Goal: Obtain resource: Download file/media

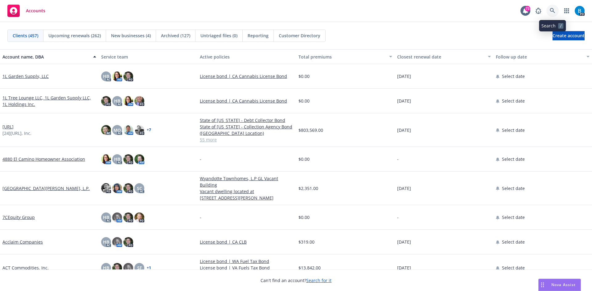
click at [553, 10] on icon at bounding box center [553, 11] width 6 height 6
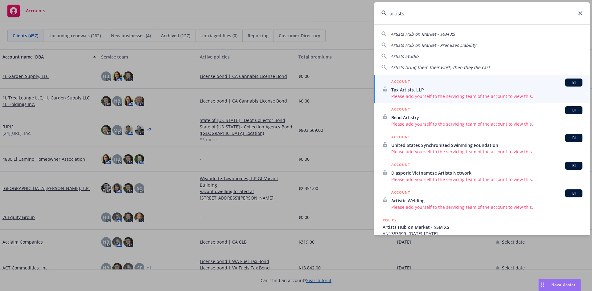
click at [409, 45] on span "Artists Hub on Market - Premises Liability" at bounding box center [433, 45] width 85 height 6
type input "Artists Hub on Market - Premises Liability"
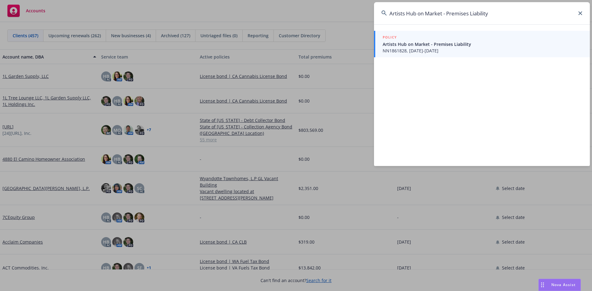
click at [401, 45] on span "Artists Hub on Market - Premises Liability" at bounding box center [483, 44] width 200 height 6
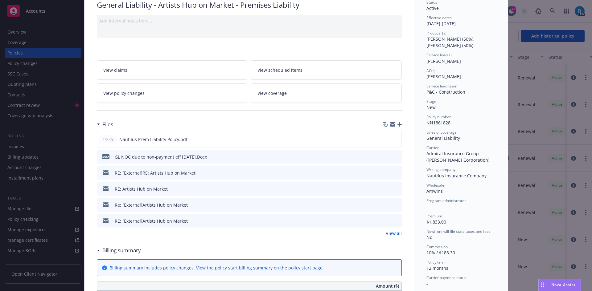
scroll to position [62, 0]
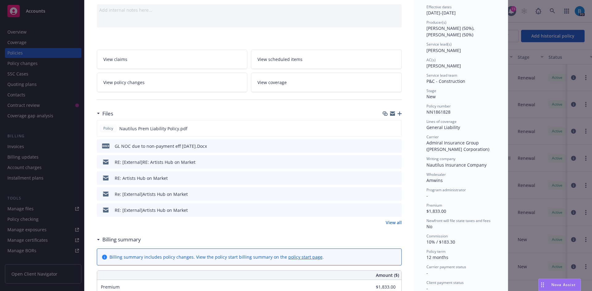
click at [195, 108] on div "Files" at bounding box center [249, 113] width 305 height 13
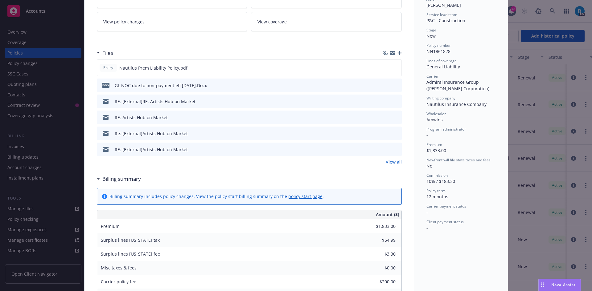
scroll to position [123, 0]
click at [34, 208] on div "Policy General Liability - Artists Hub on Market - Premises Liability Add inter…" at bounding box center [296, 145] width 592 height 291
click at [72, 207] on div "Policy General Liability - Artists Hub on Market - Premises Liability Add inter…" at bounding box center [296, 145] width 592 height 291
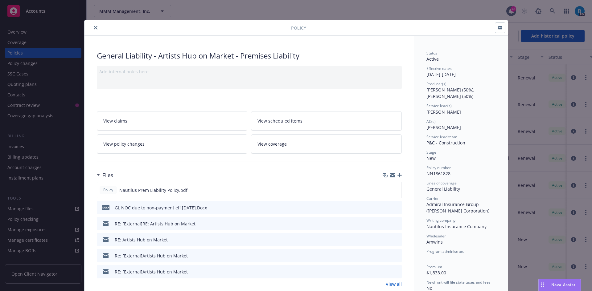
click at [94, 26] on icon "close" at bounding box center [96, 28] width 4 height 4
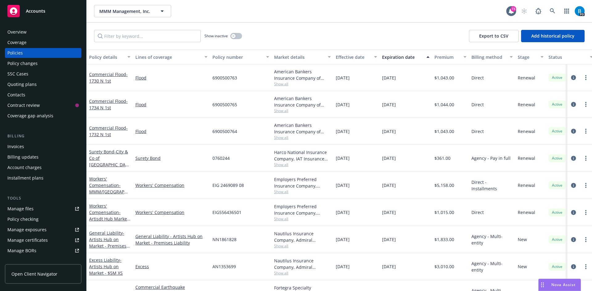
scroll to position [31, 0]
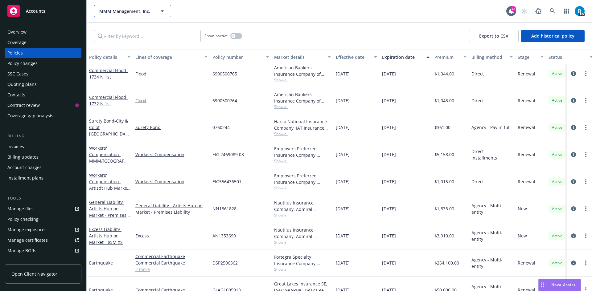
click at [162, 11] on icon "button" at bounding box center [162, 11] width 3 height 2
click at [162, 10] on div at bounding box center [132, 11] width 77 height 12
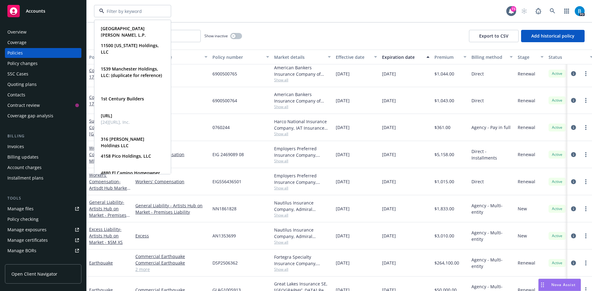
click at [211, 10] on div "[GEOGRAPHIC_DATA][PERSON_NAME], L.P. Type Commercial 11500 [US_STATE] Holdings,…" at bounding box center [300, 11] width 412 height 12
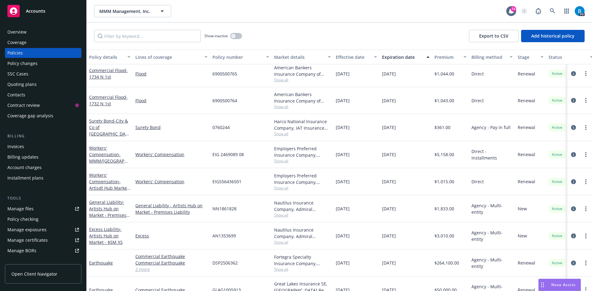
click at [15, 145] on div "Invoices" at bounding box center [15, 147] width 17 height 10
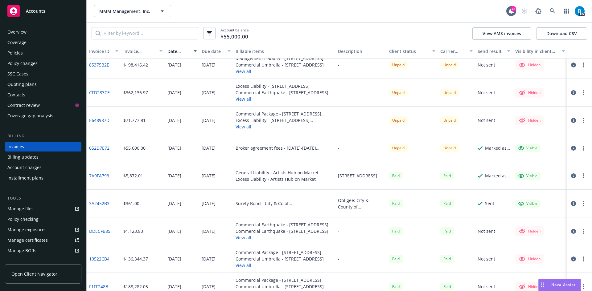
scroll to position [92, 0]
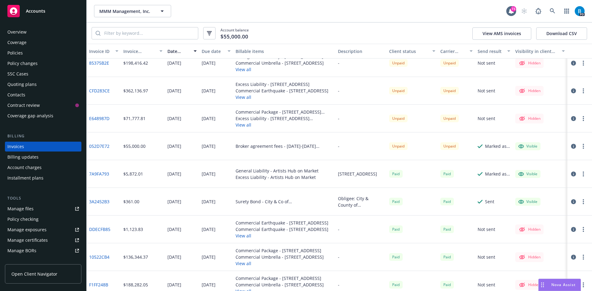
click at [100, 174] on link "7A9FA793" at bounding box center [99, 174] width 20 height 6
click at [551, 11] on icon at bounding box center [552, 10] width 5 height 5
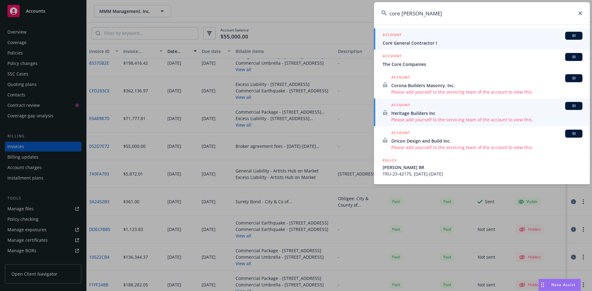
type input "core [PERSON_NAME]"
click at [416, 44] on span "Core General Contractor I" at bounding box center [483, 43] width 200 height 6
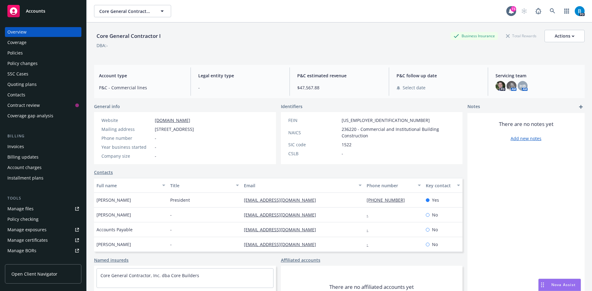
click at [15, 52] on div "Policies" at bounding box center [14, 53] width 15 height 10
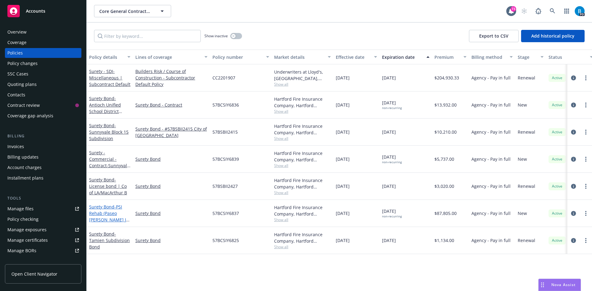
click at [106, 215] on span "- PSI Rehab (Paseo [PERSON_NAME] I Rehab)" at bounding box center [109, 216] width 40 height 25
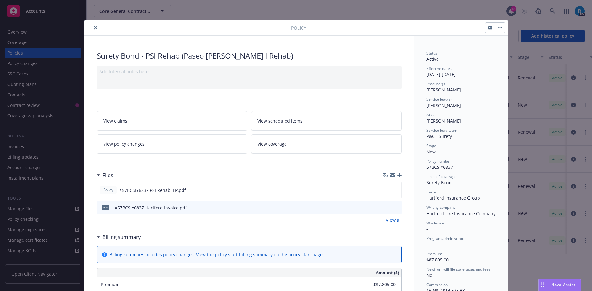
click at [94, 27] on icon "close" at bounding box center [96, 28] width 4 height 4
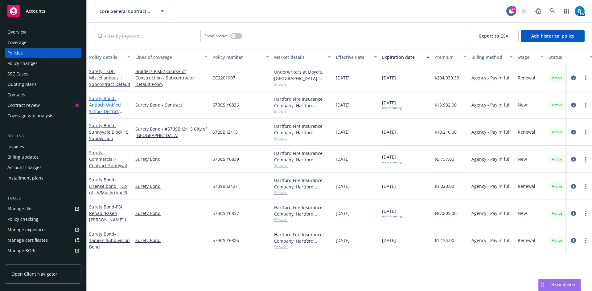
click at [106, 105] on span "- Antioch Unified School District ([GEOGRAPHIC_DATA]) - Performance and Payment…" at bounding box center [109, 115] width 40 height 38
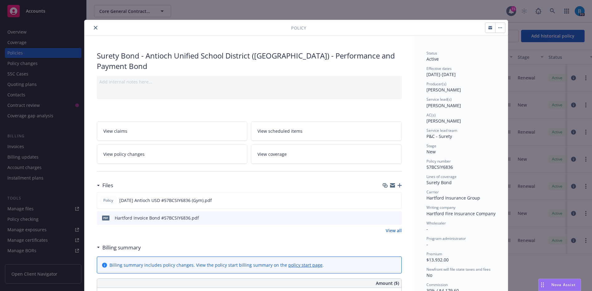
click at [94, 27] on icon "close" at bounding box center [96, 28] width 4 height 4
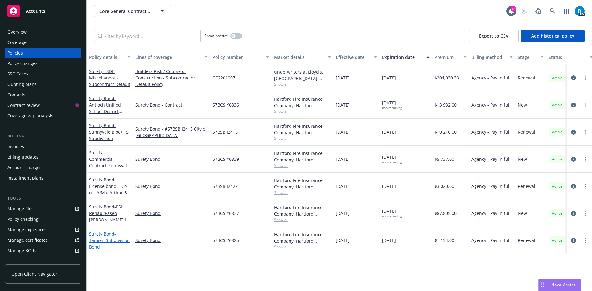
click at [111, 240] on span "- Tamien Subdivision Bond" at bounding box center [109, 240] width 41 height 19
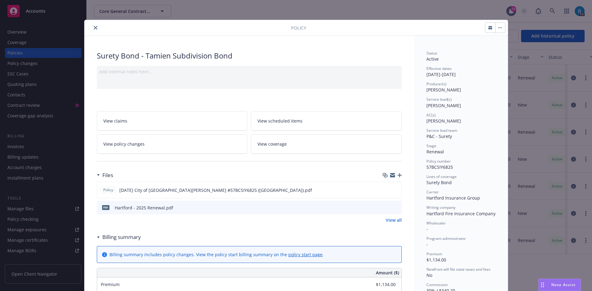
click at [94, 28] on icon "close" at bounding box center [96, 28] width 4 height 4
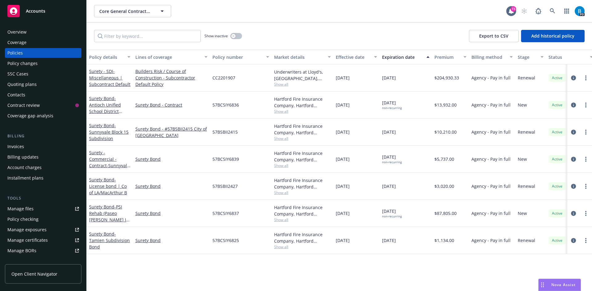
click at [20, 146] on div "Invoices" at bounding box center [15, 147] width 17 height 10
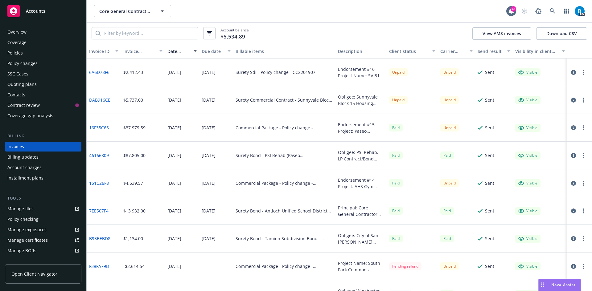
drag, startPoint x: 461, startPoint y: 9, endPoint x: 461, endPoint y: 20, distance: 10.8
click at [461, 9] on div "Core General Contractor I Core General Contractor I" at bounding box center [300, 11] width 412 height 12
click at [551, 11] on icon at bounding box center [553, 11] width 6 height 6
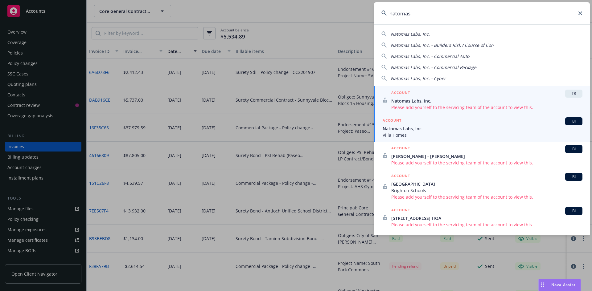
type input "natomas"
click at [402, 131] on span "Natomas Labs, Inc." at bounding box center [483, 128] width 200 height 6
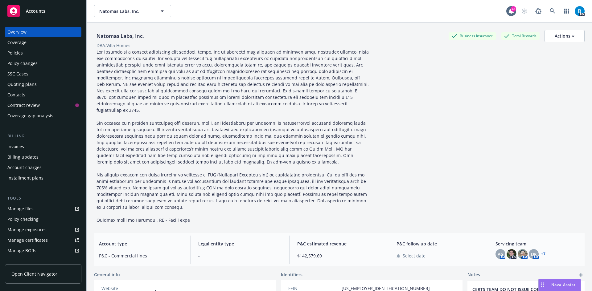
click at [16, 54] on div "Policies" at bounding box center [14, 53] width 15 height 10
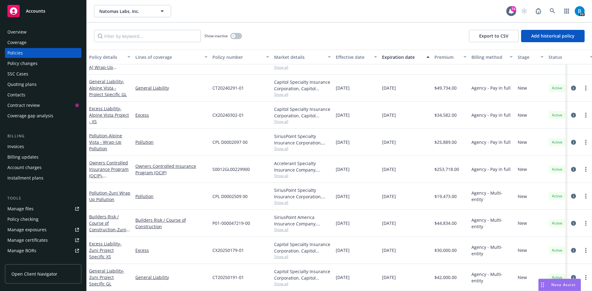
scroll to position [591, 0]
click at [115, 195] on span "- Zuni Wrap Up Pollution" at bounding box center [109, 196] width 41 height 12
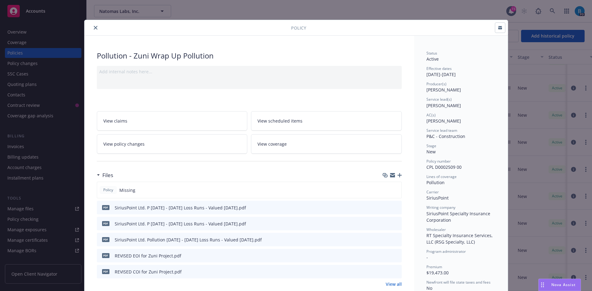
click at [94, 28] on icon "close" at bounding box center [96, 28] width 4 height 4
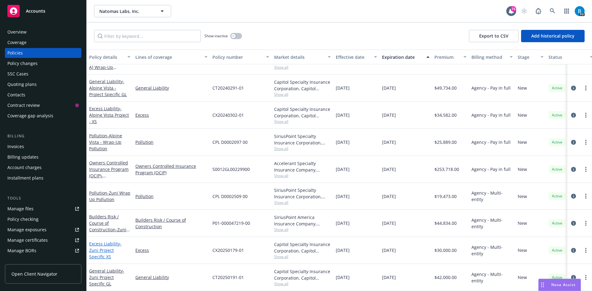
click at [105, 245] on span "- Zuni Project Specific XS" at bounding box center [105, 250] width 32 height 19
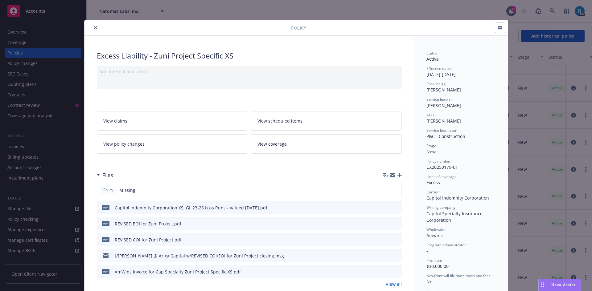
click at [94, 28] on icon "close" at bounding box center [96, 28] width 4 height 4
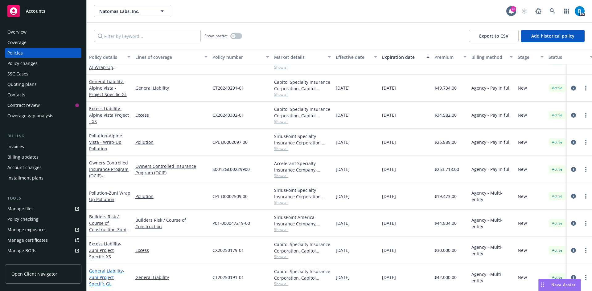
click at [107, 275] on span "- Zuni Project Specific GL" at bounding box center [106, 277] width 35 height 19
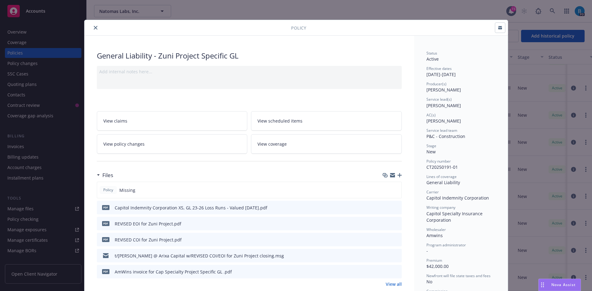
click at [94, 28] on icon "close" at bounding box center [96, 28] width 4 height 4
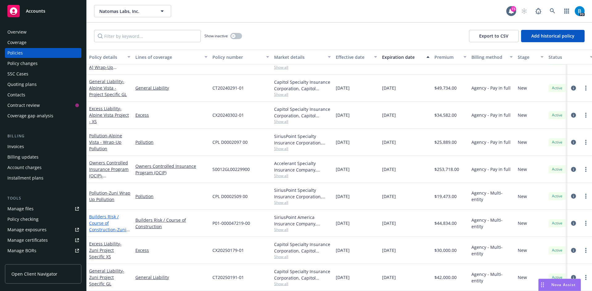
click at [102, 218] on link "Builders Risk / Course of Construction - Zuni Builders Risk" at bounding box center [107, 226] width 37 height 25
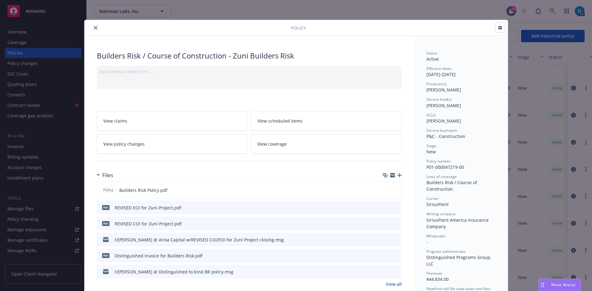
click at [94, 28] on icon "close" at bounding box center [96, 28] width 4 height 4
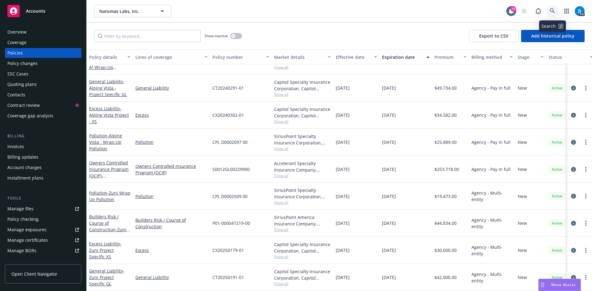
click at [552, 10] on icon at bounding box center [553, 11] width 6 height 6
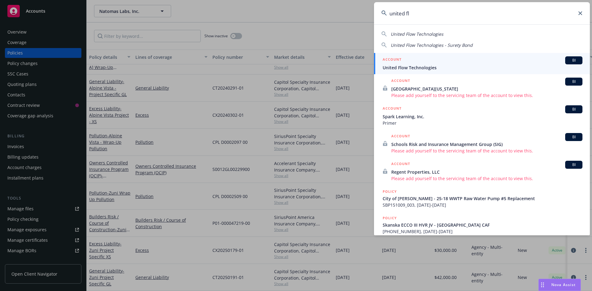
type input "united fl"
click at [418, 68] on span "United Flow Technologies" at bounding box center [483, 67] width 200 height 6
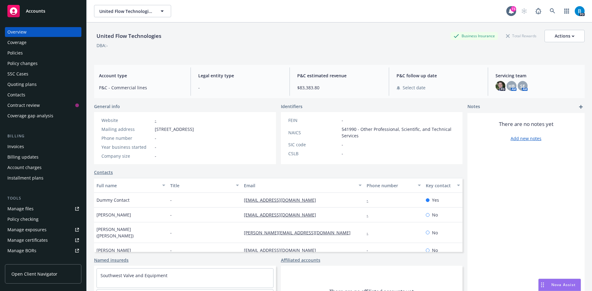
click at [16, 54] on div "Policies" at bounding box center [14, 53] width 15 height 10
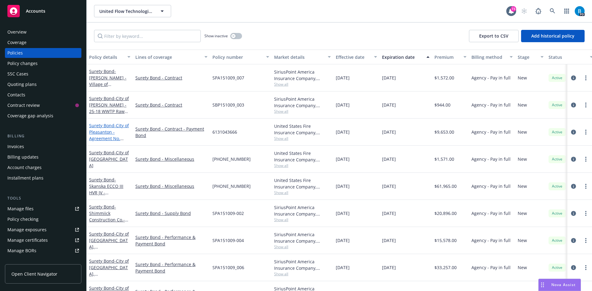
click at [104, 137] on span "- City of Pleasanton - Agreement No. 2024410 Pre-Packaged Booster Station for T…" at bounding box center [109, 145] width 40 height 45
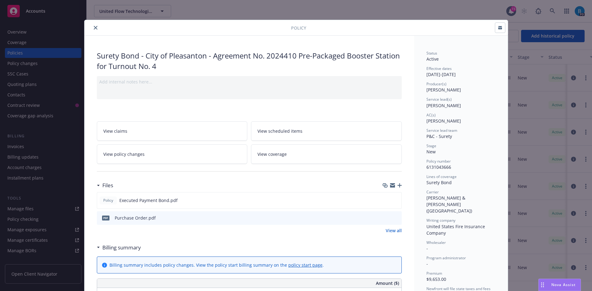
click at [94, 27] on icon "close" at bounding box center [96, 28] width 4 height 4
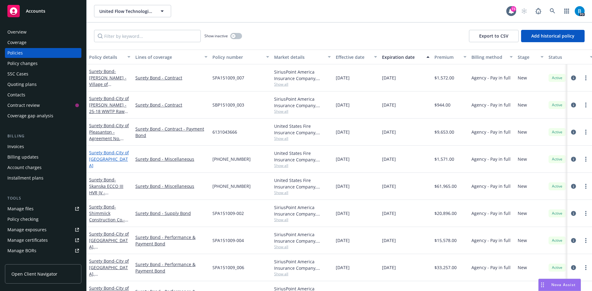
click at [98, 162] on span "- City of [GEOGRAPHIC_DATA]" at bounding box center [109, 159] width 40 height 19
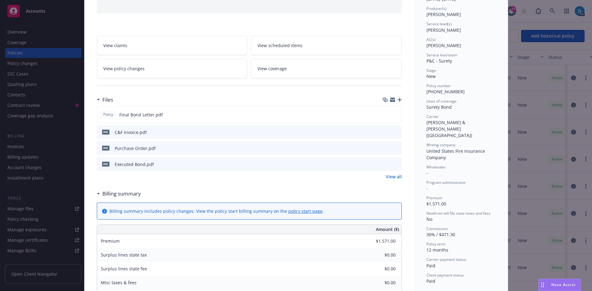
scroll to position [92, 0]
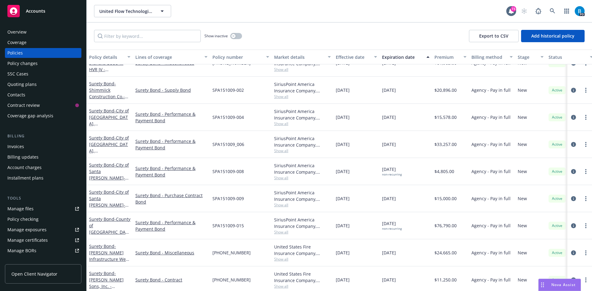
scroll to position [123, 0]
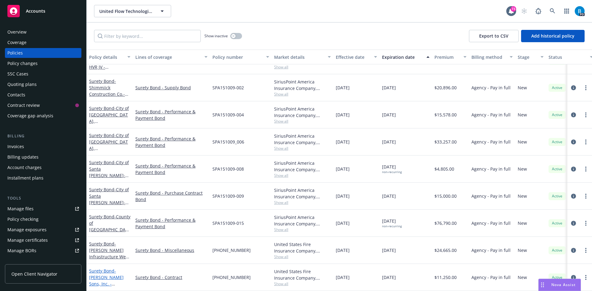
click at [110, 273] on span "- [PERSON_NAME] Sons, Inc. - Performance and Payment Bond" at bounding box center [107, 284] width 36 height 32
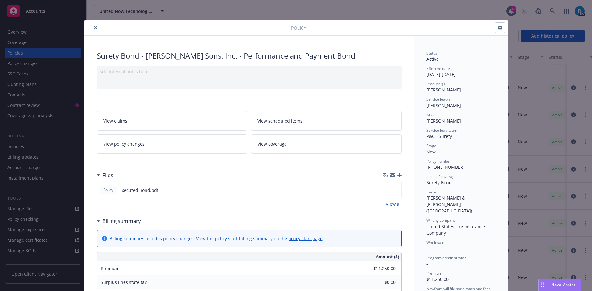
drag, startPoint x: 93, startPoint y: 28, endPoint x: 93, endPoint y: 31, distance: 3.1
click at [94, 28] on icon "close" at bounding box center [96, 28] width 4 height 4
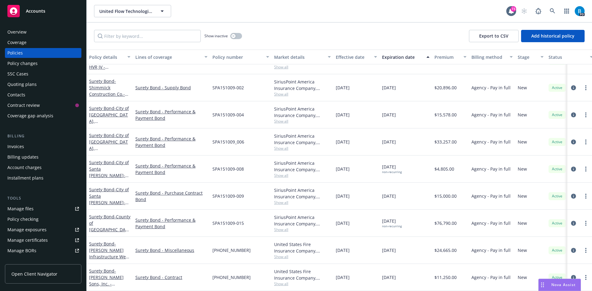
scroll to position [123, 0]
click at [111, 247] on span "- [PERSON_NAME] Infrastructure West Co. - Coyote Pumping Plant ASDs Replacement…" at bounding box center [109, 266] width 41 height 51
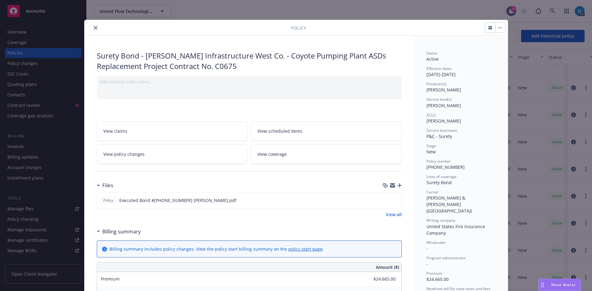
click at [94, 28] on icon "close" at bounding box center [96, 28] width 4 height 4
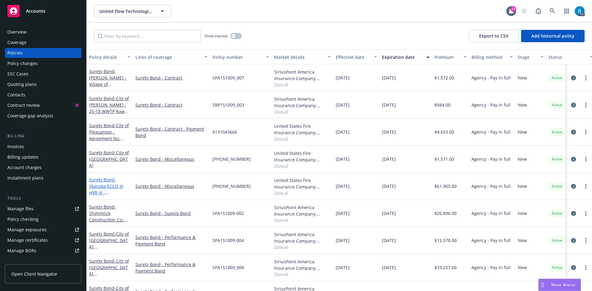
click at [99, 184] on span "- Skanska ECCO III HVR JV - [GEOGRAPHIC_DATA] CAF" at bounding box center [108, 193] width 39 height 32
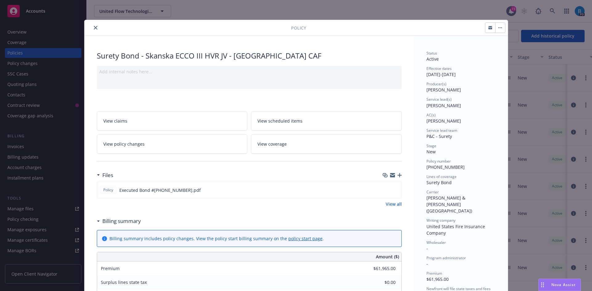
click at [94, 27] on icon "close" at bounding box center [96, 28] width 4 height 4
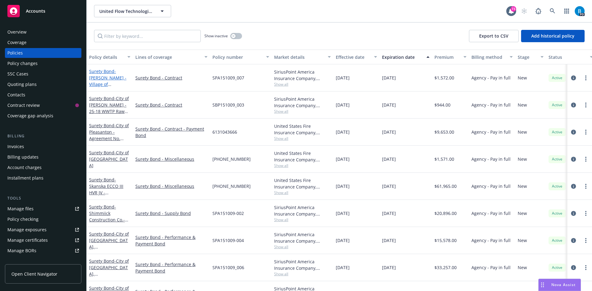
click at [104, 80] on span "- [PERSON_NAME] - Village of McConnelsville - [GEOGRAPHIC_DATA] WWTP UV Replace…" at bounding box center [108, 90] width 39 height 45
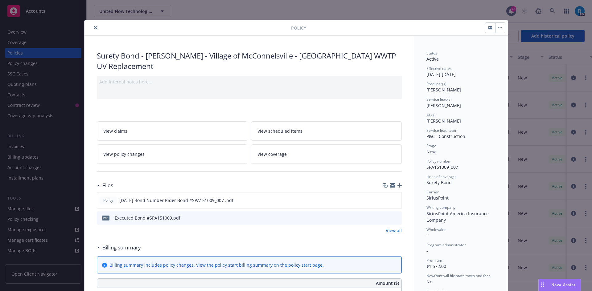
click at [94, 28] on icon "close" at bounding box center [96, 28] width 4 height 4
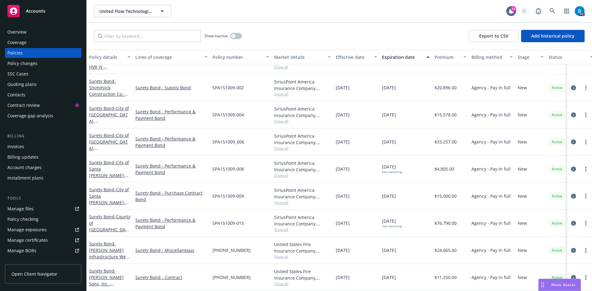
scroll to position [123, 0]
click at [109, 274] on span "- [PERSON_NAME] Sons, Inc. - Performance and Payment Bond" at bounding box center [107, 284] width 36 height 32
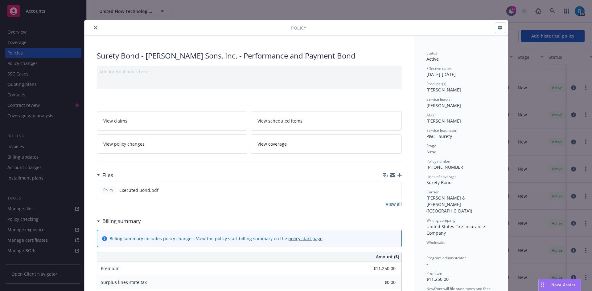
scroll to position [18, 0]
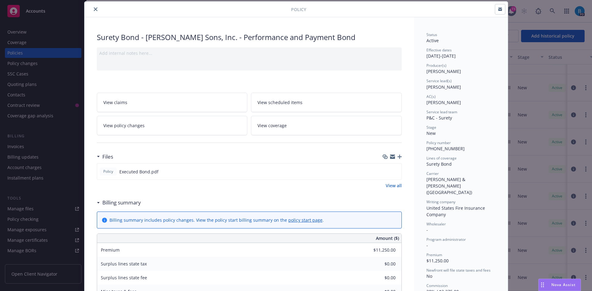
click at [94, 10] on icon "close" at bounding box center [96, 9] width 4 height 4
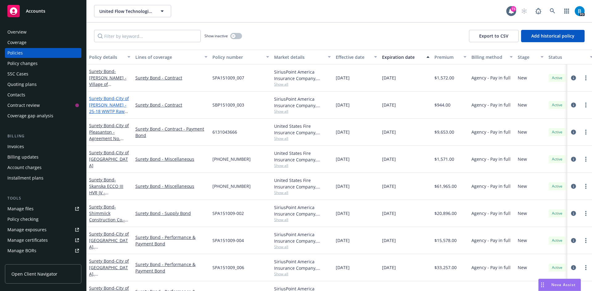
click at [105, 110] on span "- City of [PERSON_NAME] - 25-18 WWTP Raw Water Pump #5 Replacement" at bounding box center [109, 112] width 40 height 32
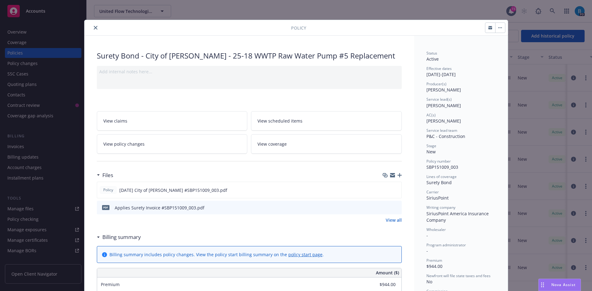
click at [94, 27] on icon "close" at bounding box center [96, 28] width 4 height 4
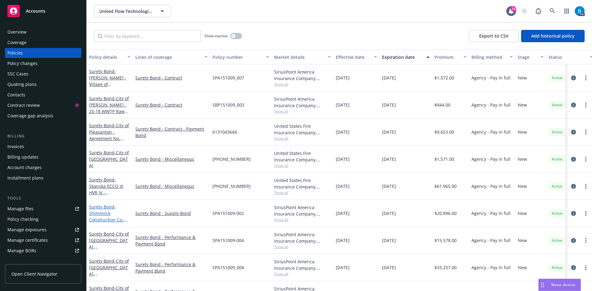
click at [96, 215] on span "- Shimmiick Construction Co.-Supply Bond" at bounding box center [108, 216] width 39 height 25
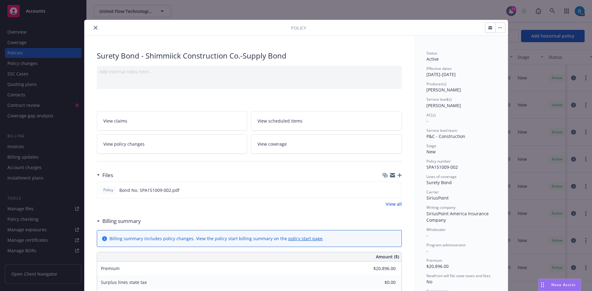
drag, startPoint x: 93, startPoint y: 28, endPoint x: 100, endPoint y: 42, distance: 15.6
click at [94, 28] on icon "close" at bounding box center [96, 28] width 4 height 4
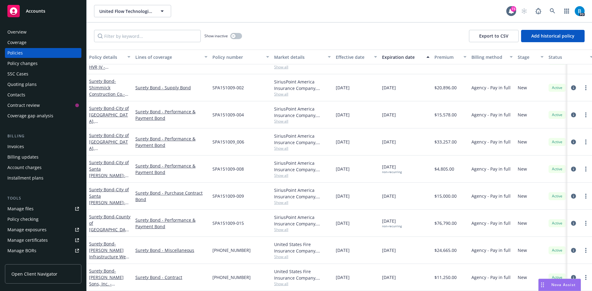
scroll to position [123, 0]
click at [101, 109] on span "- [GEOGRAPHIC_DATA], [GEOGRAPHIC_DATA]-Performance & Payment Bond" at bounding box center [109, 124] width 40 height 38
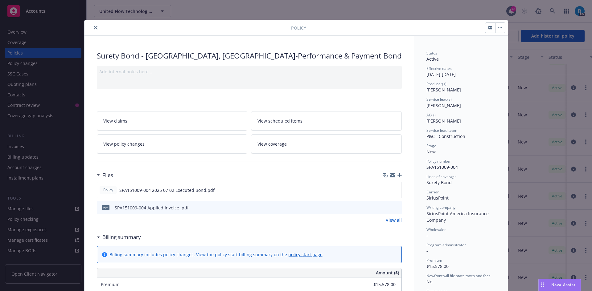
click at [94, 27] on icon "close" at bounding box center [96, 28] width 4 height 4
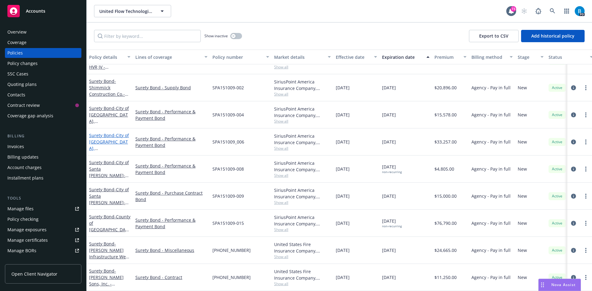
click at [99, 139] on span "- City of [GEOGRAPHIC_DATA], [GEOGRAPHIC_DATA]-Performance & Payment Bond" at bounding box center [109, 152] width 40 height 38
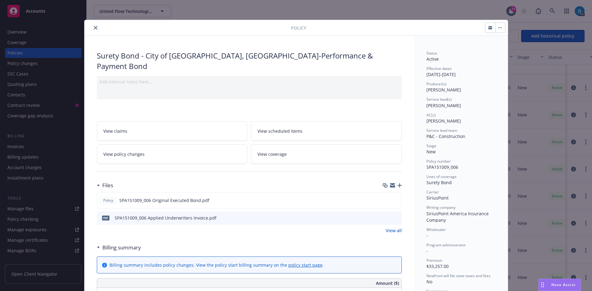
click at [94, 27] on icon "close" at bounding box center [96, 28] width 4 height 4
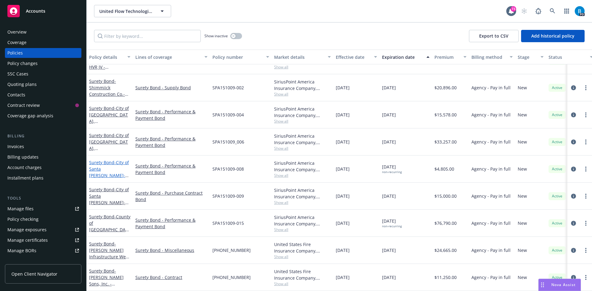
click at [100, 162] on span "- City of Santa [PERSON_NAME]-Performance & Payment Bond" at bounding box center [109, 176] width 40 height 32
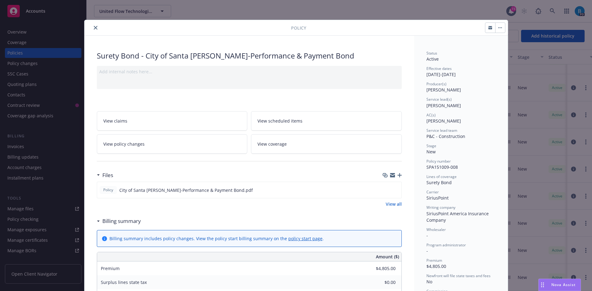
click at [94, 27] on icon "close" at bounding box center [96, 28] width 4 height 4
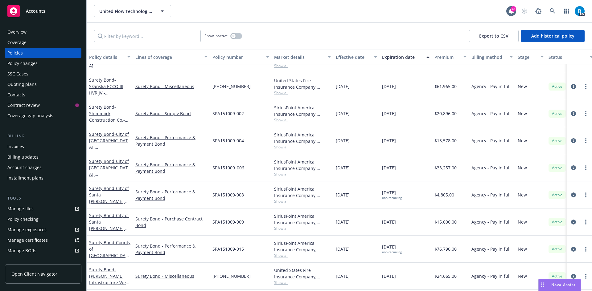
scroll to position [123, 0]
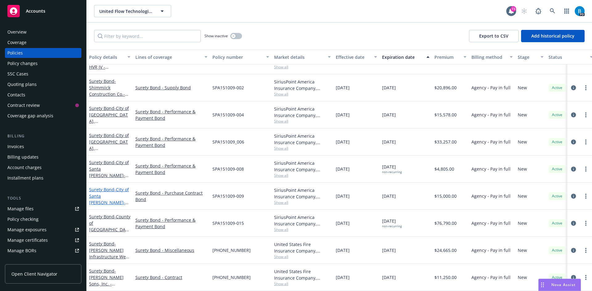
click at [105, 195] on span "- City of Santa [PERSON_NAME]-Performance & Payment Bond" at bounding box center [109, 203] width 40 height 32
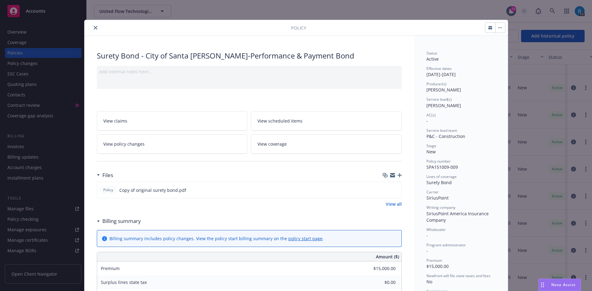
click at [94, 28] on icon "close" at bounding box center [96, 28] width 4 height 4
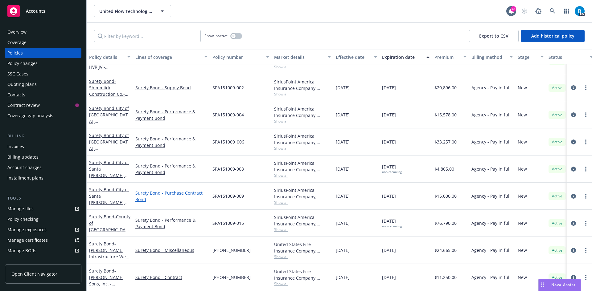
click at [161, 190] on link "Surety Bond - Purchase Contract Bond" at bounding box center [171, 196] width 72 height 13
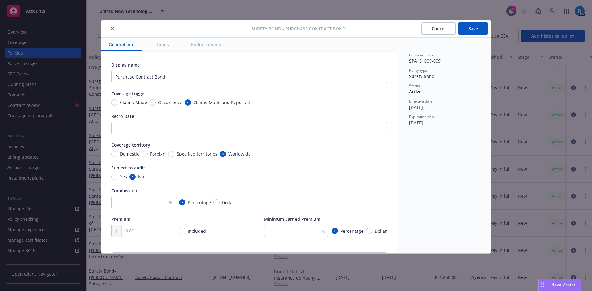
click at [114, 27] on icon "close" at bounding box center [113, 29] width 4 height 4
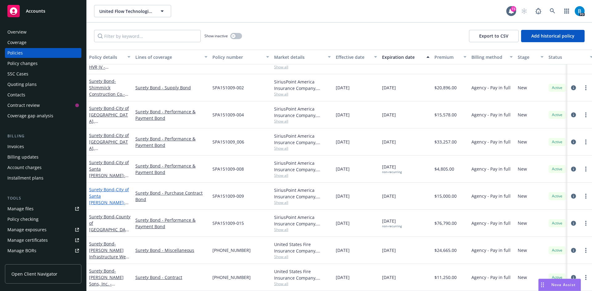
click at [100, 196] on span "- City of Santa [PERSON_NAME]-Performance & Payment Bond" at bounding box center [109, 203] width 40 height 32
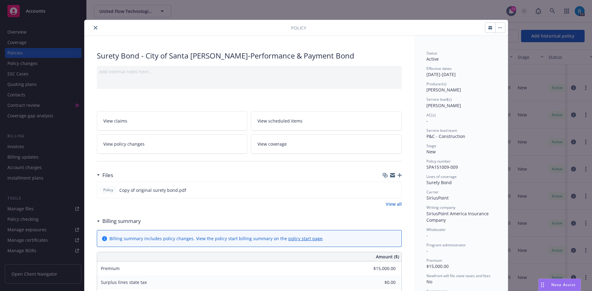
scroll to position [18, 0]
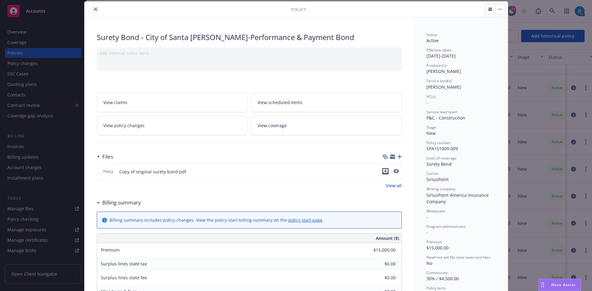
click at [383, 173] on icon "download file" at bounding box center [385, 171] width 5 height 5
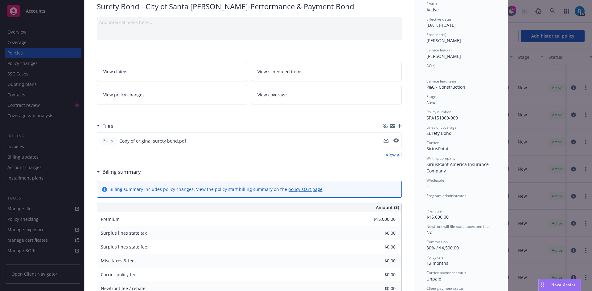
scroll to position [0, 0]
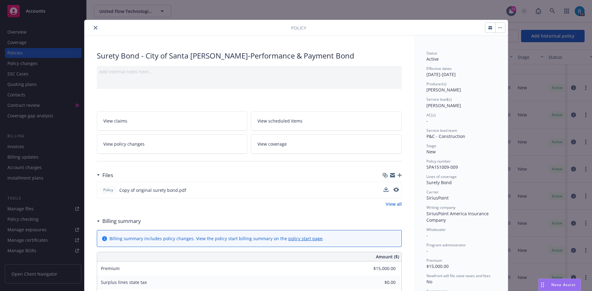
drag, startPoint x: 93, startPoint y: 28, endPoint x: 96, endPoint y: 34, distance: 6.5
click at [94, 28] on icon "close" at bounding box center [96, 28] width 4 height 4
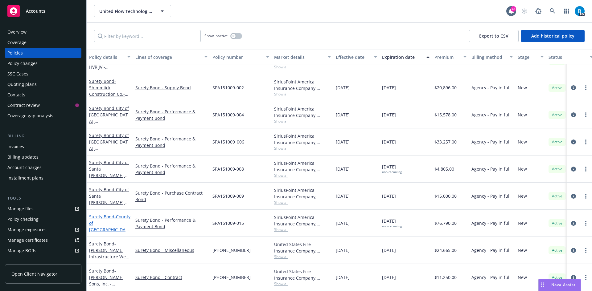
click at [97, 218] on span "- County of [GEOGRAPHIC_DATA], [GEOGRAPHIC_DATA]-Performance & Payment Bond" at bounding box center [109, 236] width 41 height 45
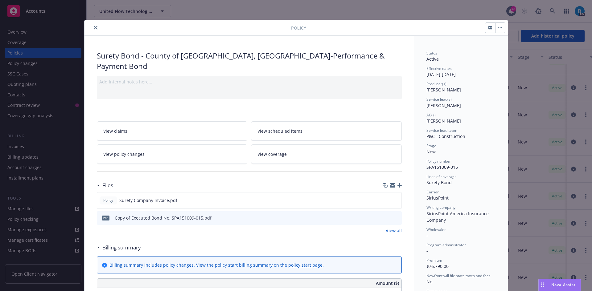
click at [94, 28] on icon "close" at bounding box center [96, 28] width 4 height 4
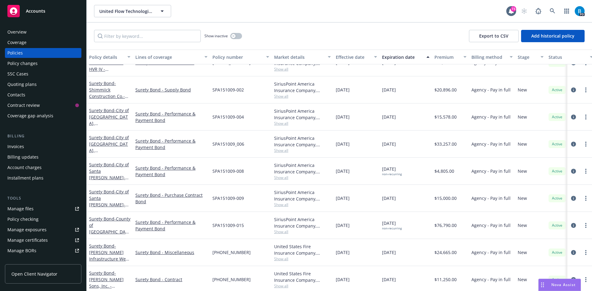
scroll to position [123, 0]
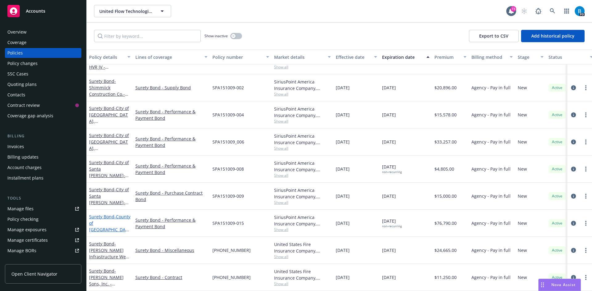
click at [109, 220] on span "- County of [GEOGRAPHIC_DATA], [GEOGRAPHIC_DATA]-Performance & Payment Bond" at bounding box center [109, 236] width 41 height 45
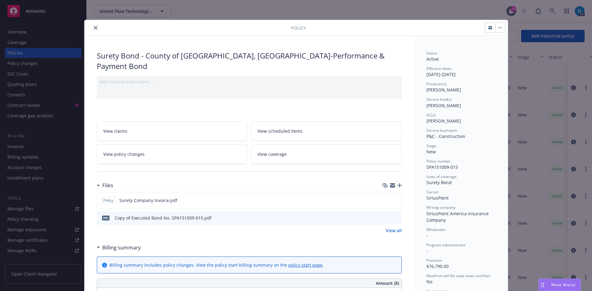
scroll to position [18, 0]
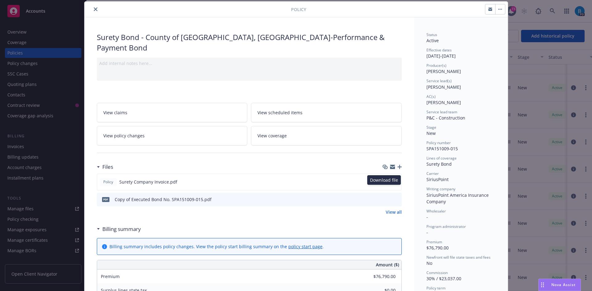
click at [384, 197] on icon "download file" at bounding box center [385, 199] width 5 height 5
click at [94, 9] on icon "close" at bounding box center [96, 9] width 4 height 4
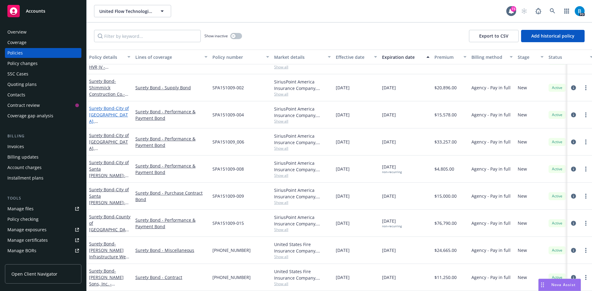
scroll to position [123, 0]
click at [107, 219] on span "- County of [GEOGRAPHIC_DATA], [GEOGRAPHIC_DATA]-Performance & Payment Bond" at bounding box center [109, 236] width 41 height 45
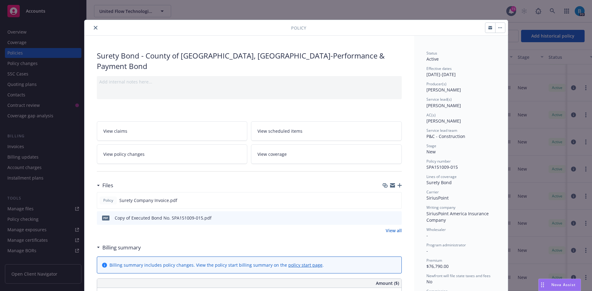
scroll to position [18, 0]
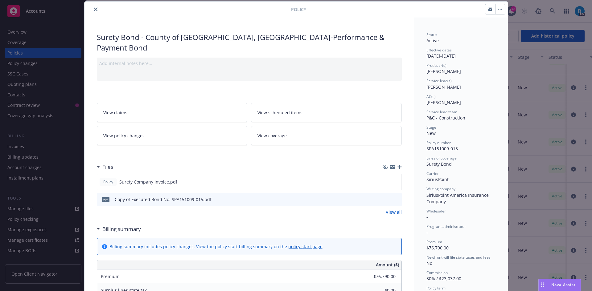
click at [384, 197] on icon "download file" at bounding box center [385, 199] width 5 height 5
click at [94, 8] on icon "close" at bounding box center [96, 9] width 4 height 4
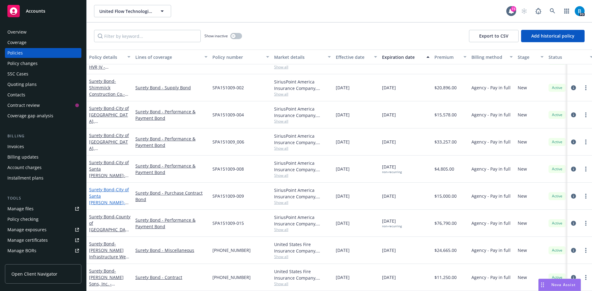
click at [104, 190] on span "- City of Santa [PERSON_NAME]-Performance & Payment Bond" at bounding box center [109, 203] width 40 height 32
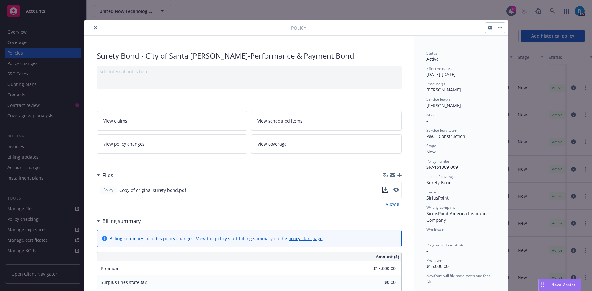
click at [383, 191] on icon "download file" at bounding box center [385, 189] width 5 height 5
click at [94, 27] on icon "close" at bounding box center [96, 28] width 4 height 4
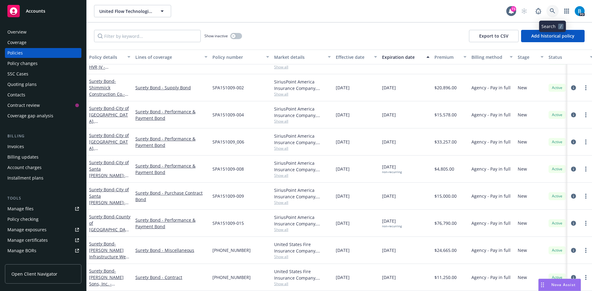
click at [552, 10] on icon at bounding box center [553, 11] width 6 height 6
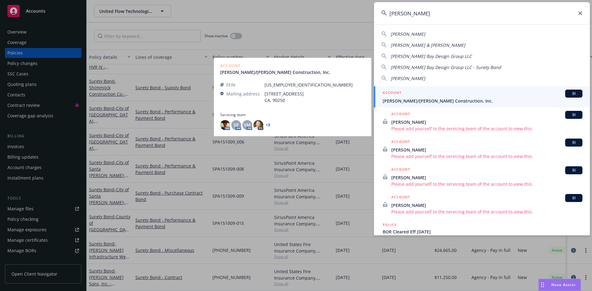
type input "[PERSON_NAME]"
click at [447, 102] on span "[PERSON_NAME]/[PERSON_NAME] Construction, Inc." at bounding box center [483, 101] width 200 height 6
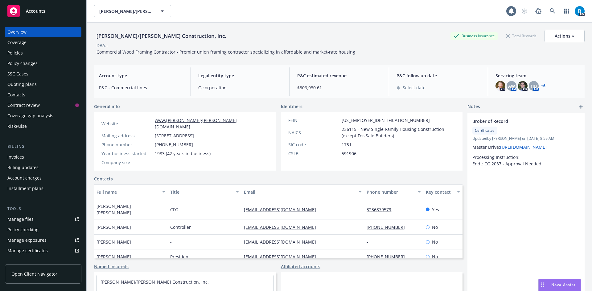
click at [16, 54] on div "Policies" at bounding box center [14, 53] width 15 height 10
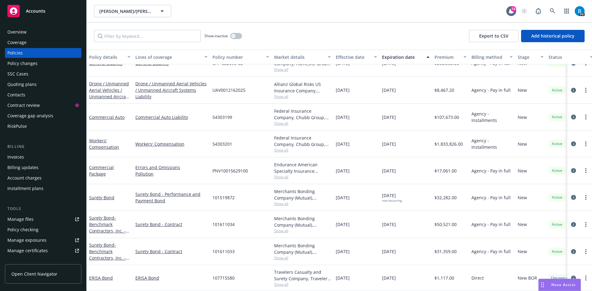
scroll to position [194, 0]
click at [105, 195] on link "Surety Bond" at bounding box center [101, 198] width 25 height 6
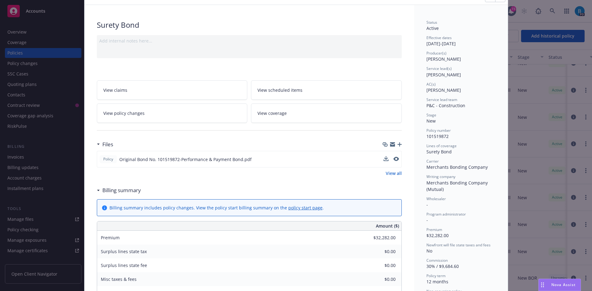
scroll to position [62, 0]
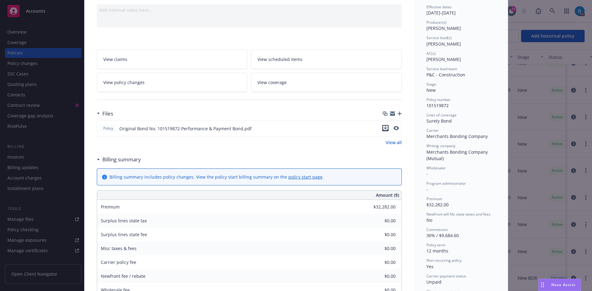
click at [384, 129] on icon "download file" at bounding box center [385, 128] width 5 height 5
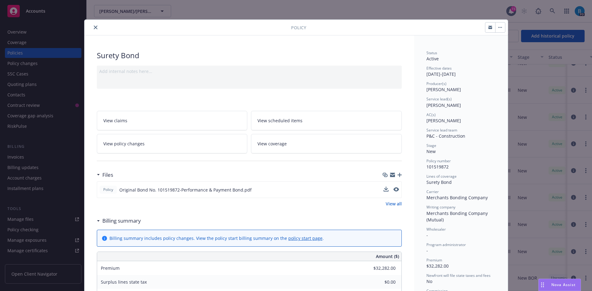
scroll to position [0, 0]
click at [94, 27] on icon "close" at bounding box center [96, 28] width 4 height 4
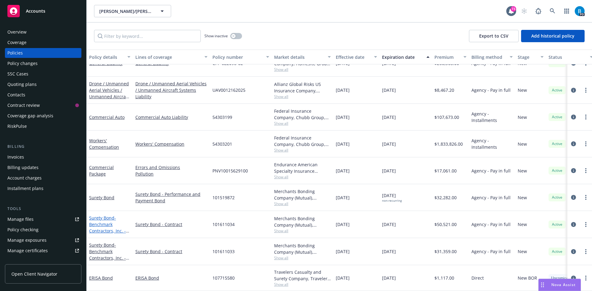
click at [102, 222] on span "- Benchmark Contractors, Inc. - RCV 1 LP Century Restorative Care Village Phase…" at bounding box center [109, 247] width 40 height 64
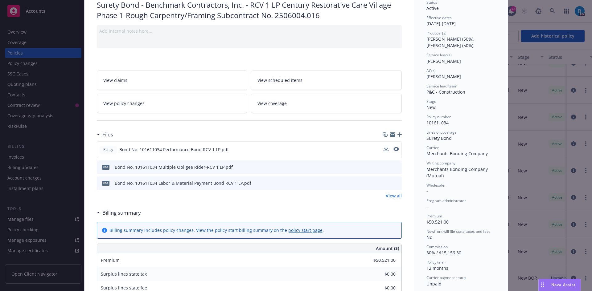
scroll to position [62, 0]
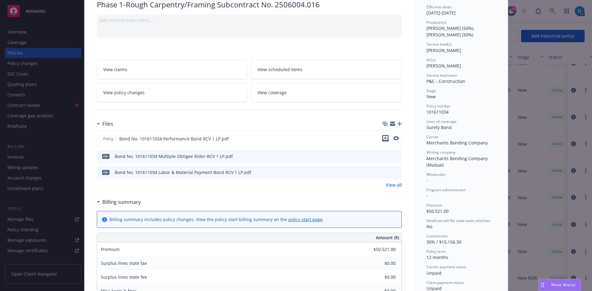
click at [383, 137] on icon "download file" at bounding box center [385, 138] width 5 height 5
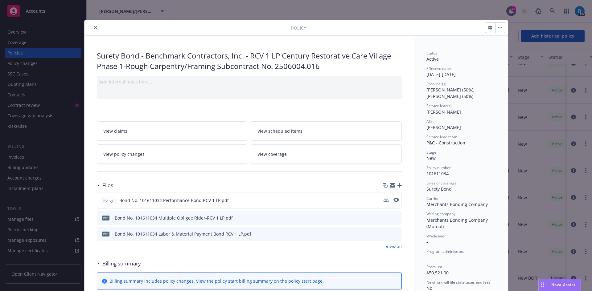
click at [94, 27] on icon "close" at bounding box center [96, 28] width 4 height 4
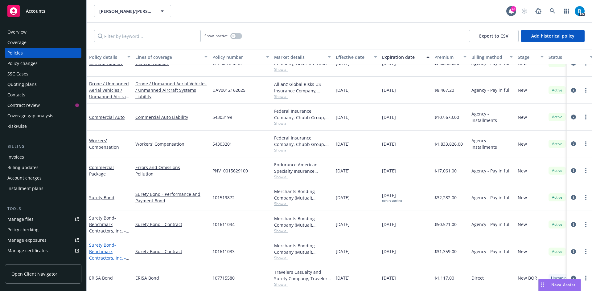
click at [103, 247] on span "- Benchmark Contractors, Inc. - Toyon Gardens Rough Carpentry/Framing" at bounding box center [109, 261] width 40 height 38
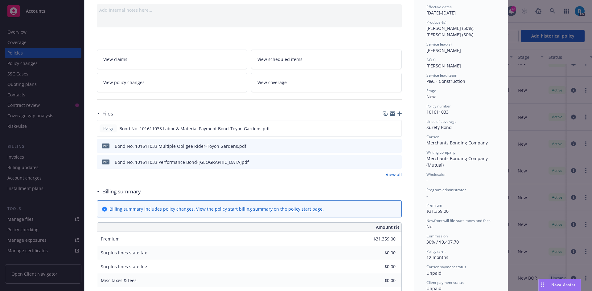
scroll to position [92, 0]
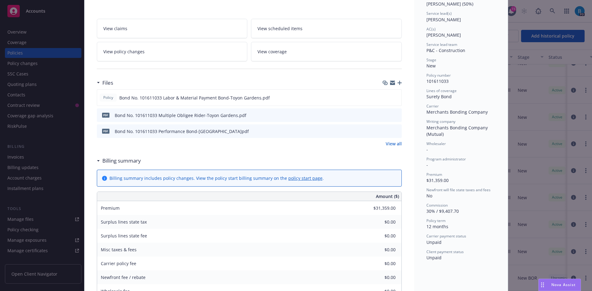
click at [383, 130] on icon "download file" at bounding box center [385, 131] width 5 height 5
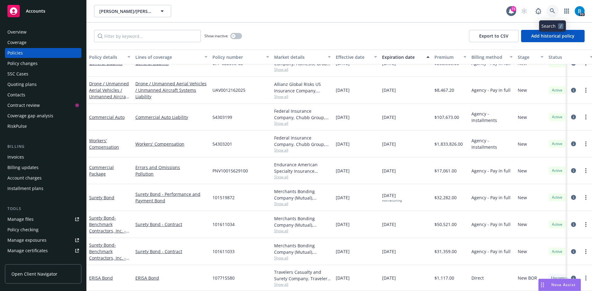
click at [552, 12] on icon at bounding box center [552, 10] width 5 height 5
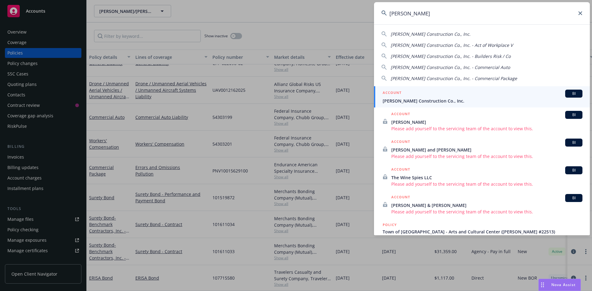
type input "[PERSON_NAME]"
click at [428, 101] on span "[PERSON_NAME] Construction Co., Inc." at bounding box center [483, 101] width 200 height 6
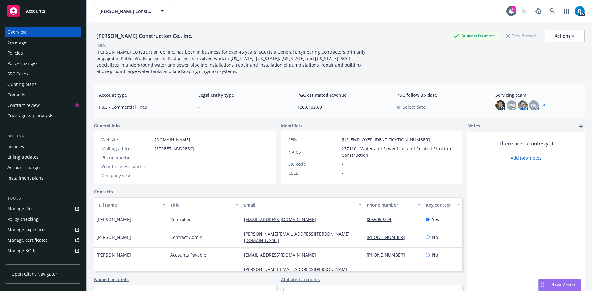
click at [17, 52] on div "Policies" at bounding box center [14, 53] width 15 height 10
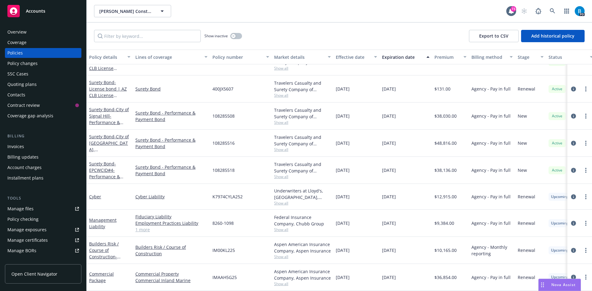
scroll to position [762, 0]
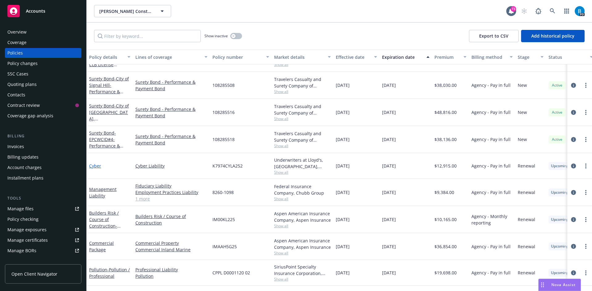
click at [96, 166] on link "Cyber" at bounding box center [95, 166] width 12 height 6
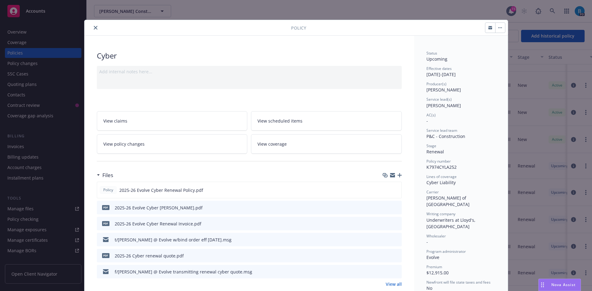
click at [94, 27] on icon "close" at bounding box center [96, 28] width 4 height 4
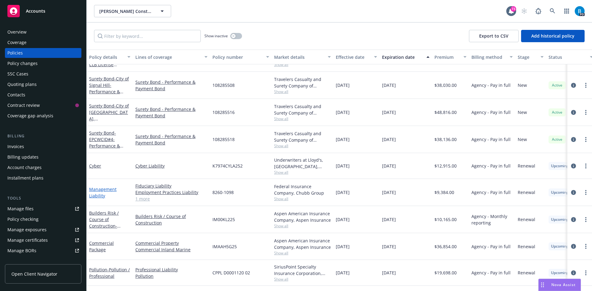
click at [99, 196] on link "Management Liability" at bounding box center [102, 192] width 27 height 12
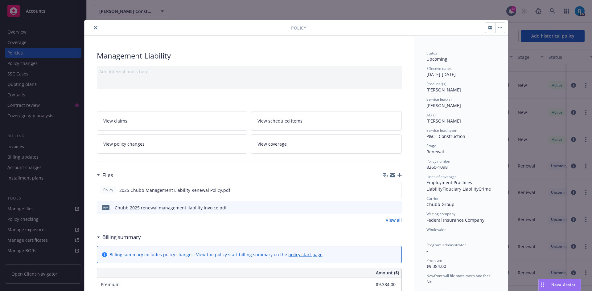
drag, startPoint x: 93, startPoint y: 27, endPoint x: 106, endPoint y: 52, distance: 28.4
click at [94, 27] on icon "close" at bounding box center [96, 28] width 4 height 4
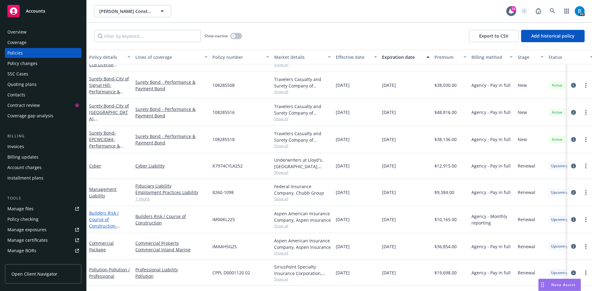
click at [100, 220] on link "Builders Risk / Course of Construction - Master Builders Risk" at bounding box center [105, 226] width 33 height 32
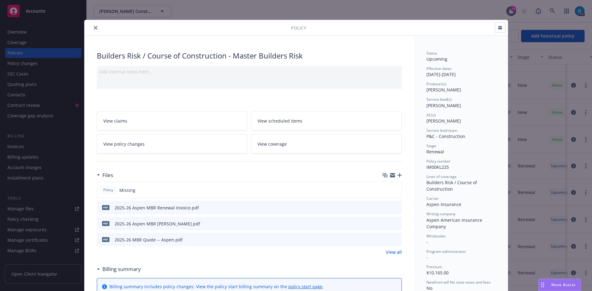
click at [94, 28] on icon "close" at bounding box center [96, 28] width 4 height 4
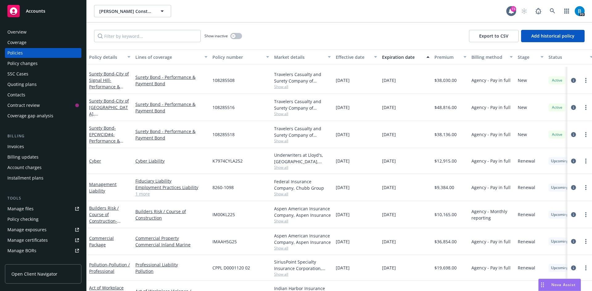
scroll to position [793, 0]
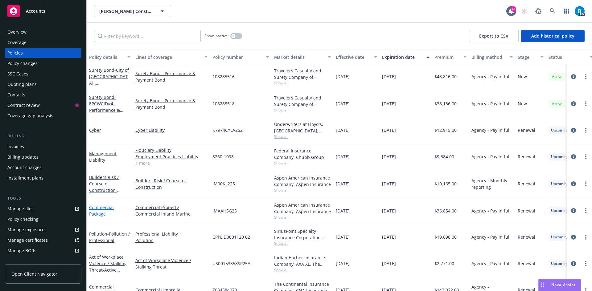
click at [102, 214] on link "Commercial Package" at bounding box center [101, 211] width 25 height 12
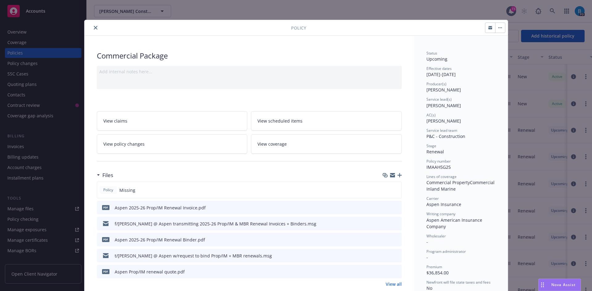
click at [94, 27] on icon "close" at bounding box center [96, 28] width 4 height 4
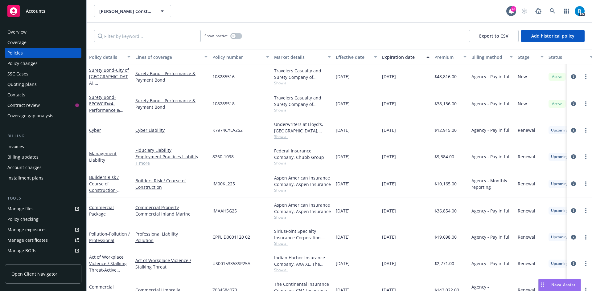
click at [108, 237] on div "Pollution - Pollution / Professional" at bounding box center [109, 237] width 41 height 13
click at [100, 240] on span "- Pollution / Professional" at bounding box center [109, 237] width 41 height 12
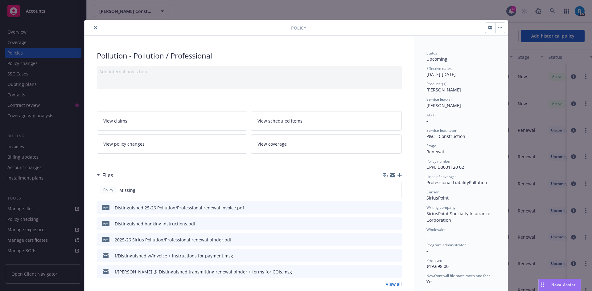
drag, startPoint x: 95, startPoint y: 27, endPoint x: 94, endPoint y: 31, distance: 3.4
click at [95, 27] on icon "close" at bounding box center [96, 28] width 4 height 4
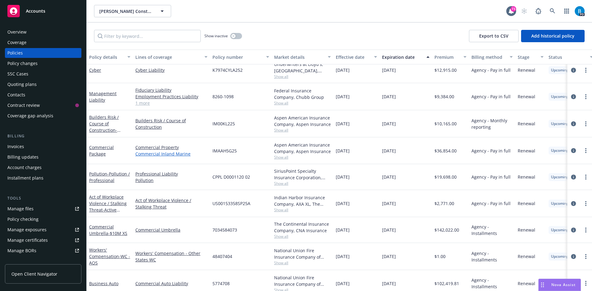
scroll to position [855, 0]
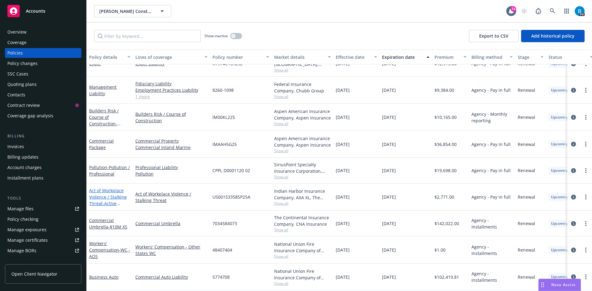
click at [108, 199] on link "Act of Workplace Violence / Stalking Threat - Active Shooter / Workplace Violen…" at bounding box center [109, 204] width 40 height 32
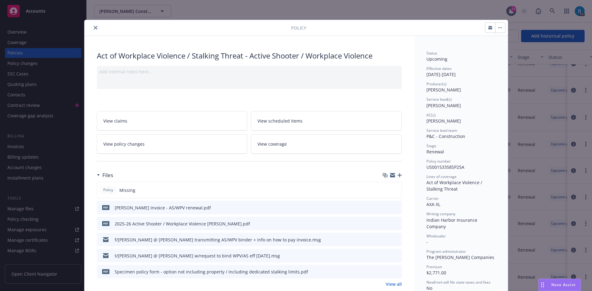
click at [94, 27] on icon "close" at bounding box center [96, 28] width 4 height 4
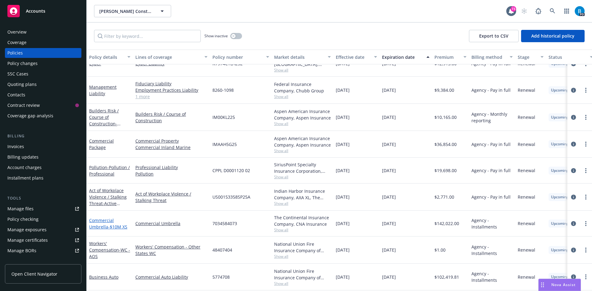
click at [105, 227] on link "Commercial Umbrella - $10M XS" at bounding box center [108, 224] width 38 height 12
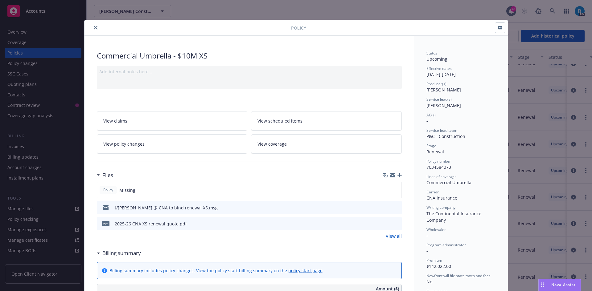
click at [94, 27] on icon "close" at bounding box center [96, 28] width 4 height 4
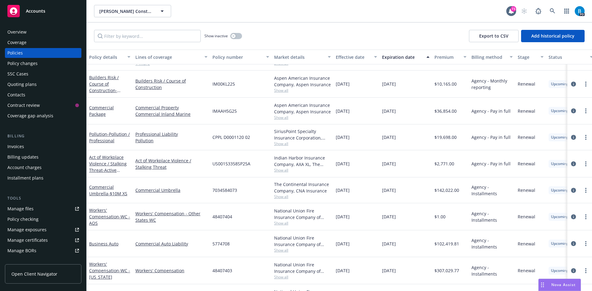
scroll to position [916, 0]
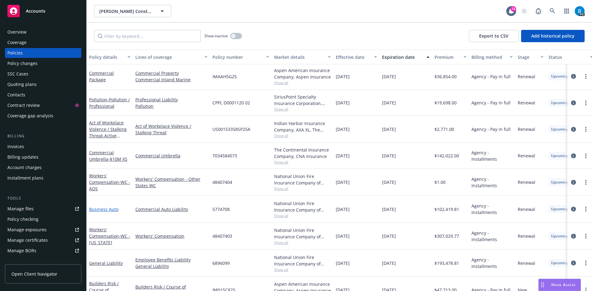
click at [109, 209] on link "Business Auto" at bounding box center [103, 210] width 29 height 6
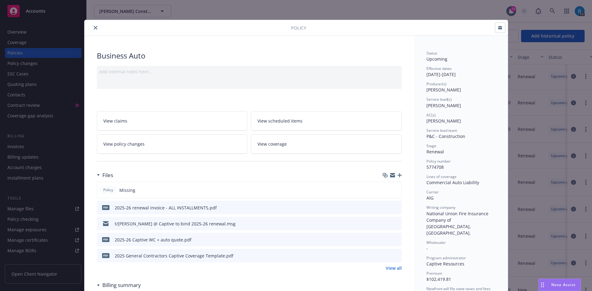
drag, startPoint x: 93, startPoint y: 28, endPoint x: 91, endPoint y: 30, distance: 3.7
click at [94, 28] on icon "close" at bounding box center [96, 28] width 4 height 4
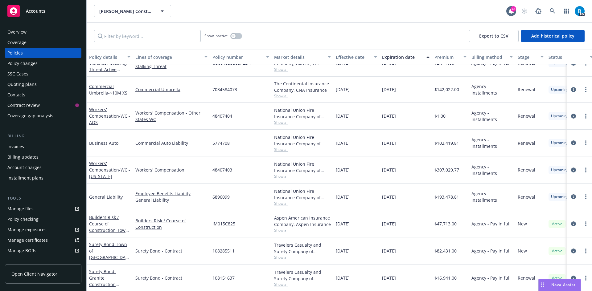
scroll to position [1009, 0]
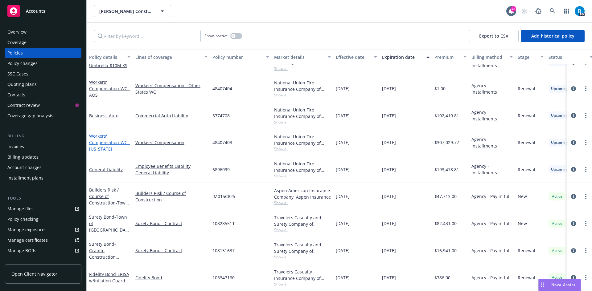
click at [104, 139] on link "Workers' Compensation - WC - [US_STATE]" at bounding box center [109, 142] width 41 height 19
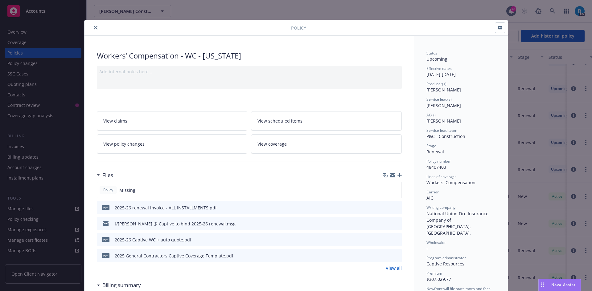
drag, startPoint x: 93, startPoint y: 27, endPoint x: 93, endPoint y: 32, distance: 4.6
click at [94, 27] on icon "close" at bounding box center [96, 28] width 4 height 4
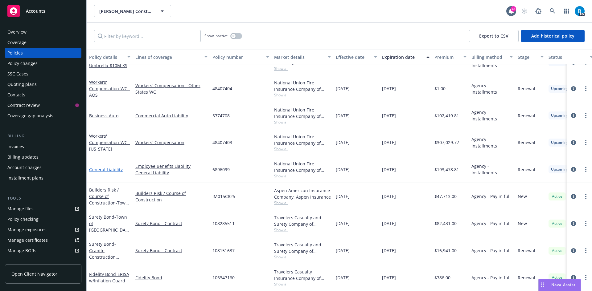
click at [107, 167] on link "General Liability" at bounding box center [106, 170] width 34 height 6
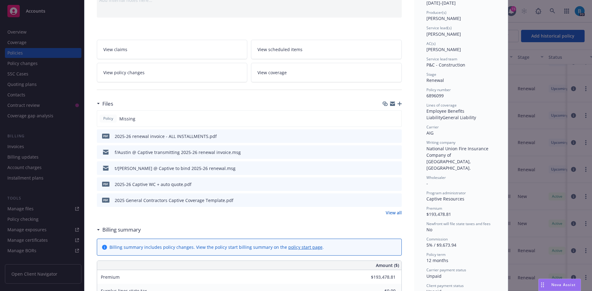
scroll to position [62, 0]
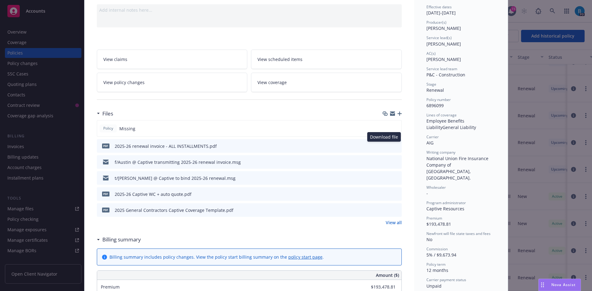
click at [383, 145] on icon "download file" at bounding box center [385, 145] width 4 height 4
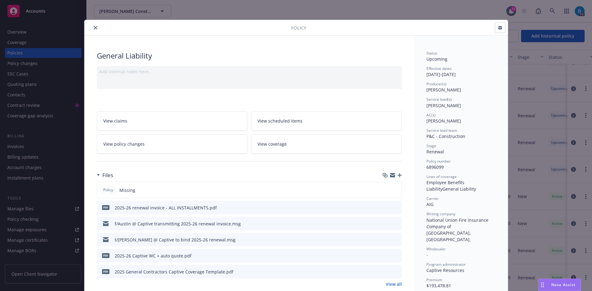
click at [94, 28] on icon "close" at bounding box center [96, 28] width 4 height 4
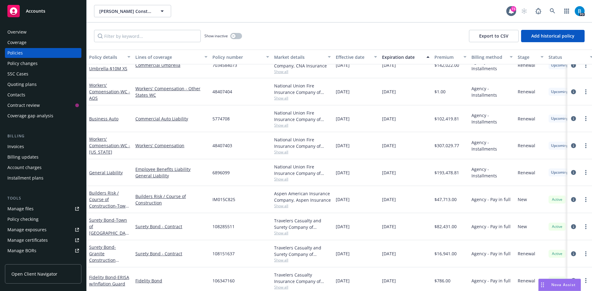
scroll to position [1009, 0]
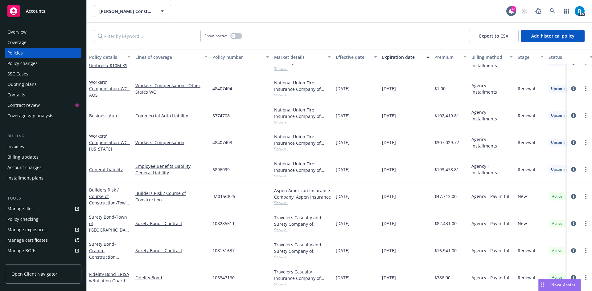
click at [18, 147] on div "Invoices" at bounding box center [15, 147] width 17 height 10
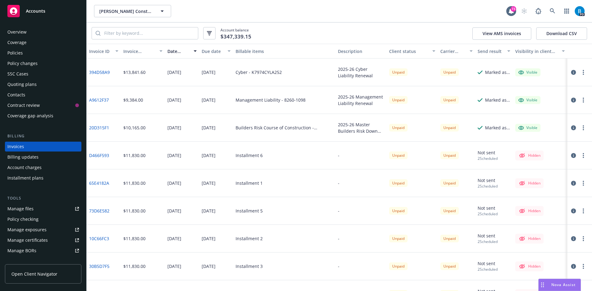
click at [11, 52] on div "Policies" at bounding box center [14, 53] width 15 height 10
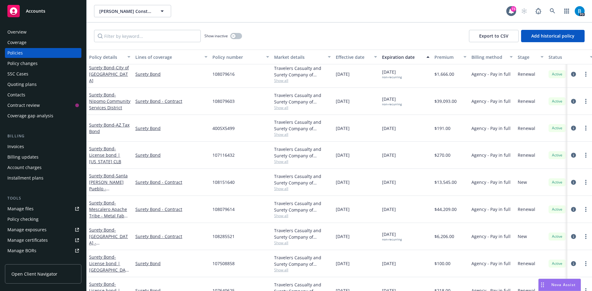
scroll to position [308, 0]
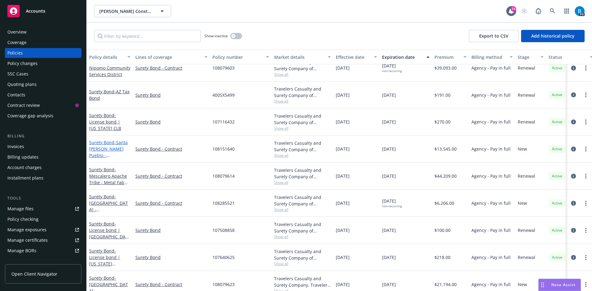
click at [105, 151] on span "- [GEOGRAPHIC_DATA][PERSON_NAME] - Wastewater System Improvements - Southern Se…" at bounding box center [109, 165] width 40 height 51
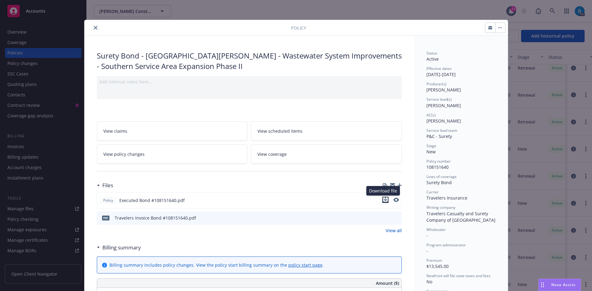
click at [383, 201] on icon "download file" at bounding box center [385, 200] width 5 height 5
click at [94, 28] on icon "close" at bounding box center [96, 28] width 4 height 4
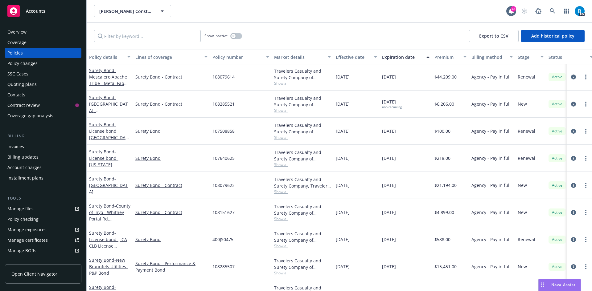
scroll to position [401, 0]
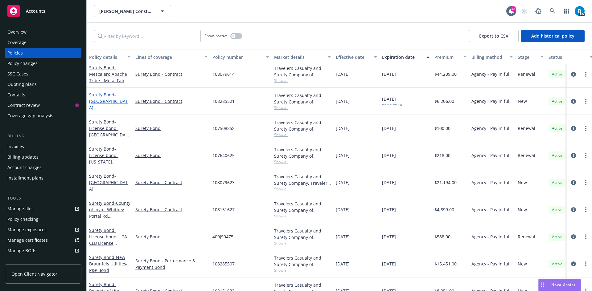
click at [101, 100] on span "- [GEOGRAPHIC_DATA] - [GEOGRAPHIC_DATA], [GEOGRAPHIC_DATA], [GEOGRAPHIC_DATA], …" at bounding box center [108, 137] width 39 height 90
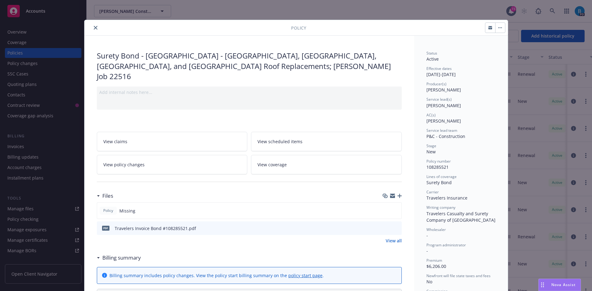
click at [94, 28] on icon "close" at bounding box center [96, 28] width 4 height 4
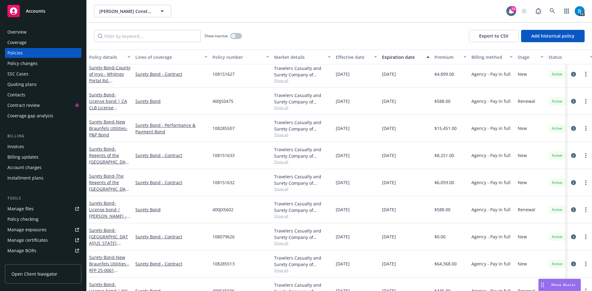
scroll to position [555, 0]
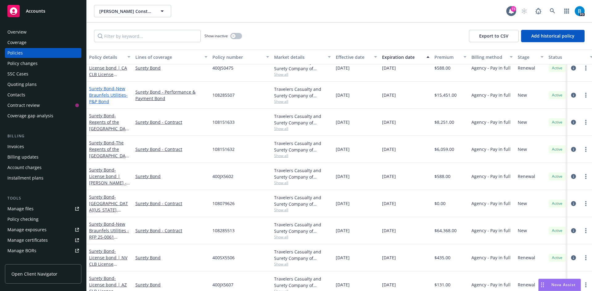
click at [100, 94] on span "- New Braunfels Utilities-P&P Bond" at bounding box center [108, 95] width 39 height 19
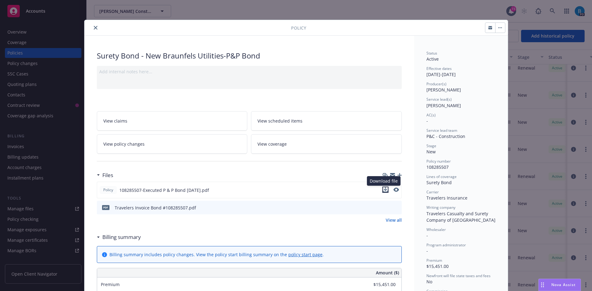
click at [385, 190] on icon "download file" at bounding box center [385, 189] width 5 height 5
click at [94, 27] on icon "close" at bounding box center [96, 28] width 4 height 4
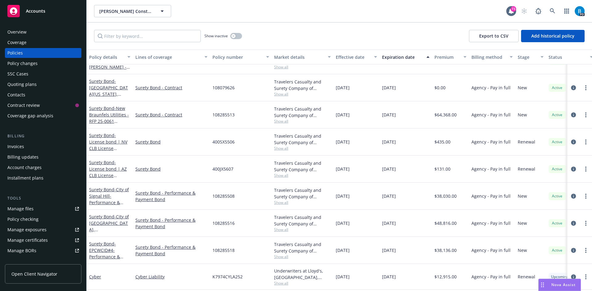
scroll to position [678, 0]
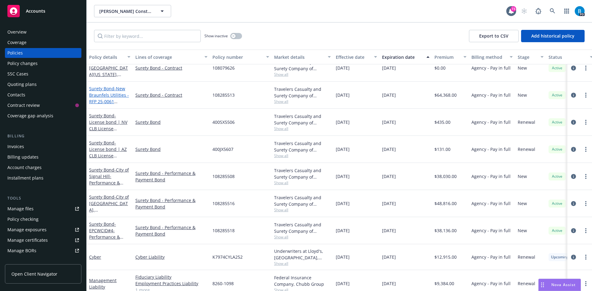
click at [112, 97] on span "- New Braunfels Utilities - RFP 25-0061 Gruene Wastewater and Inverted Siphon I…" at bounding box center [109, 115] width 41 height 58
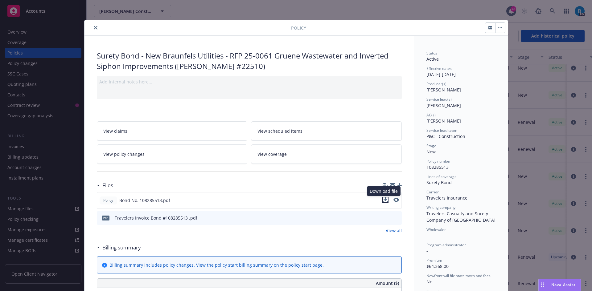
click at [384, 200] on icon "download file" at bounding box center [385, 200] width 4 height 4
click at [94, 27] on icon "close" at bounding box center [96, 28] width 4 height 4
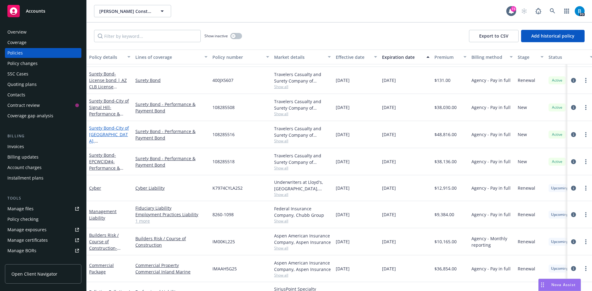
scroll to position [771, 0]
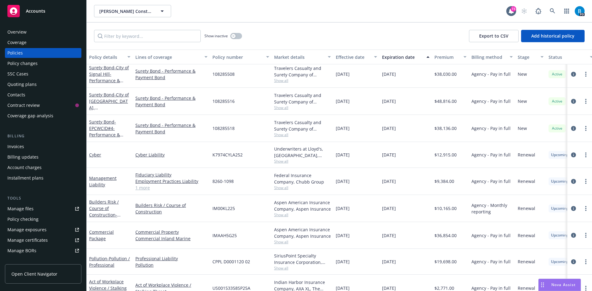
click at [102, 77] on div "Surety Bond - City of Signal Hill-Performance & Payment Bond" at bounding box center [109, 73] width 41 height 19
click at [106, 81] on span "- City of Signal Hill-Performance & Payment Bond" at bounding box center [109, 77] width 40 height 25
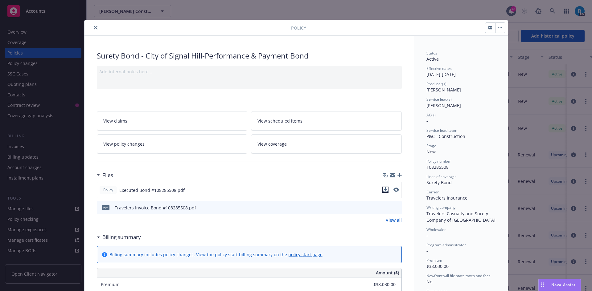
click at [383, 190] on icon "download file" at bounding box center [385, 189] width 4 height 4
click at [93, 26] on button "close" at bounding box center [95, 27] width 7 height 7
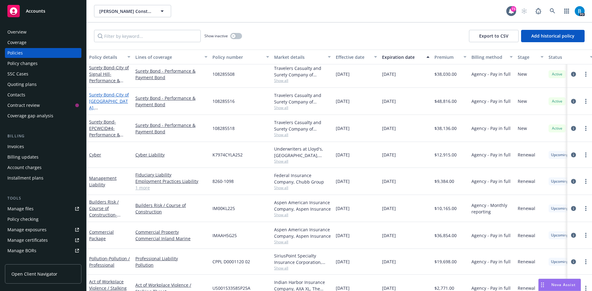
click at [99, 105] on span "- [GEOGRAPHIC_DATA], [GEOGRAPHIC_DATA] Performance & Payment Bond" at bounding box center [109, 111] width 40 height 38
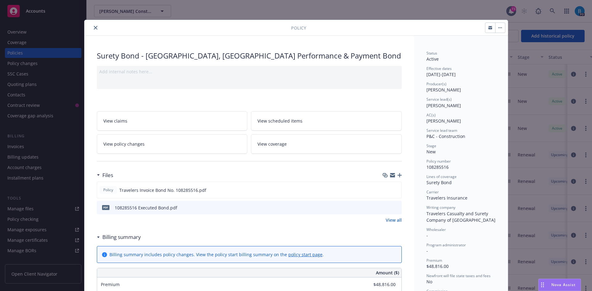
click at [383, 207] on icon "download file" at bounding box center [385, 207] width 5 height 5
click at [94, 27] on icon "close" at bounding box center [96, 28] width 4 height 4
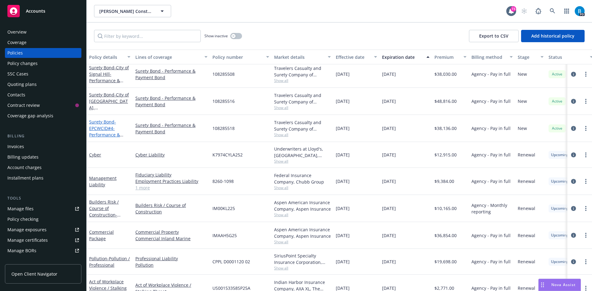
click at [100, 127] on span "- EPCWCID#4-Performance & Payment Bond" at bounding box center [106, 131] width 34 height 25
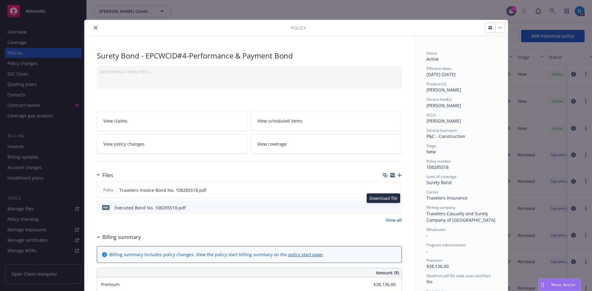
click at [383, 208] on icon "download file" at bounding box center [385, 207] width 5 height 5
click at [94, 27] on icon "close" at bounding box center [96, 28] width 4 height 4
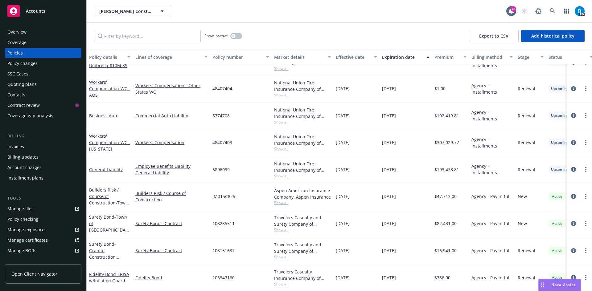
scroll to position [1009, 0]
click at [105, 220] on span "- Town of [GEOGRAPHIC_DATA] - Arts and Cultural Center ([PERSON_NAME] #22513)" at bounding box center [109, 236] width 40 height 45
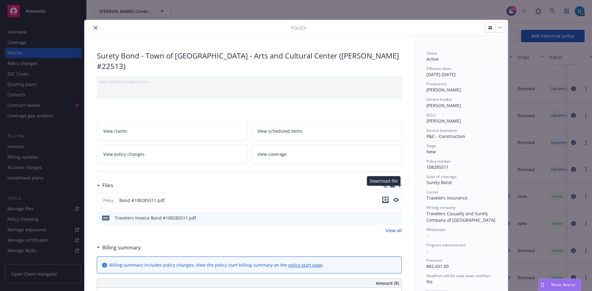
click at [383, 198] on icon "download file" at bounding box center [385, 200] width 5 height 5
click at [94, 27] on icon "close" at bounding box center [96, 28] width 4 height 4
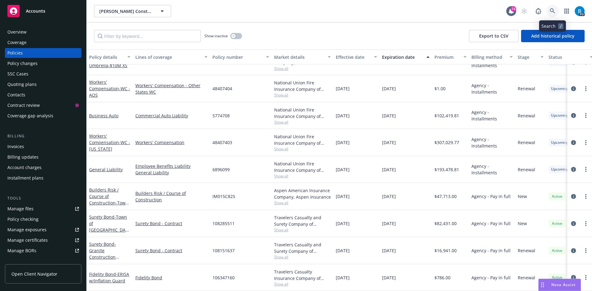
click at [552, 10] on icon at bounding box center [553, 11] width 6 height 6
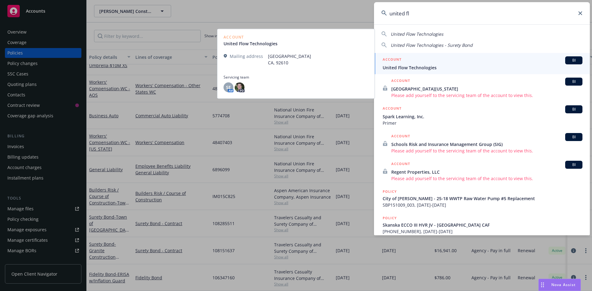
type input "united fl"
click at [421, 67] on span "United Flow Technologies" at bounding box center [483, 67] width 200 height 6
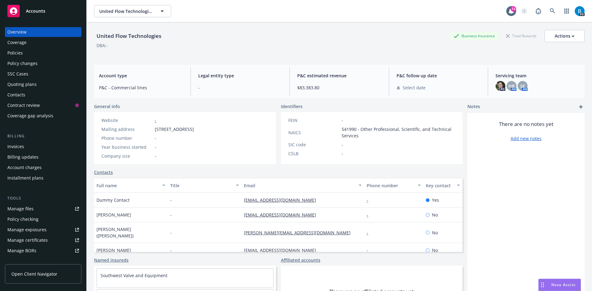
click at [18, 51] on div "Policies" at bounding box center [14, 53] width 15 height 10
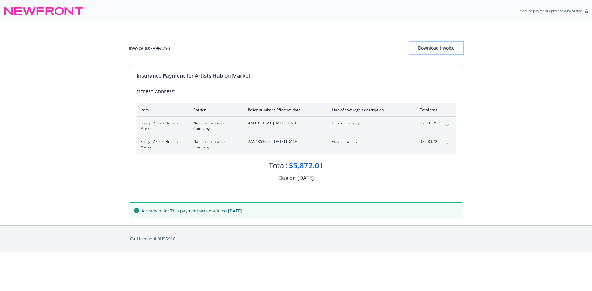
click at [430, 48] on div "Download Invoice" at bounding box center [436, 48] width 54 height 12
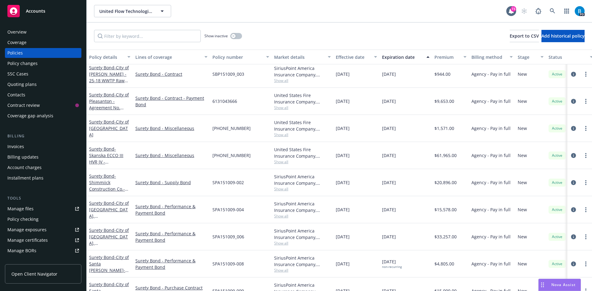
scroll to position [62, 0]
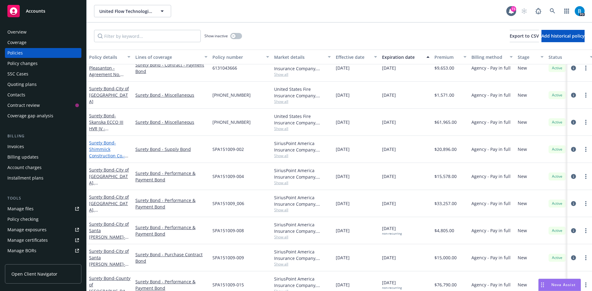
click at [103, 150] on span "- Shimmiick Construction Co.-Supply Bond" at bounding box center [108, 152] width 39 height 25
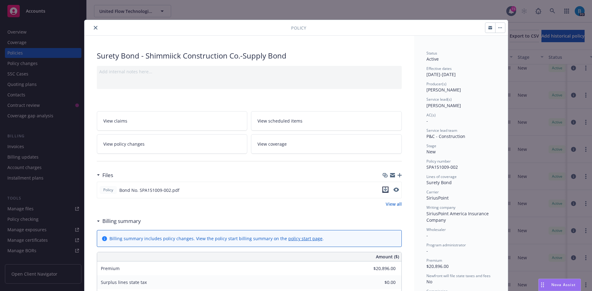
click at [383, 190] on icon "download file" at bounding box center [385, 189] width 5 height 5
click at [94, 29] on icon "close" at bounding box center [96, 28] width 4 height 4
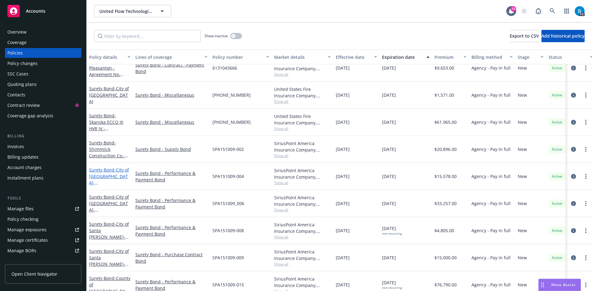
click at [102, 177] on span "- [GEOGRAPHIC_DATA], [GEOGRAPHIC_DATA]-Performance & Payment Bond" at bounding box center [109, 186] width 40 height 38
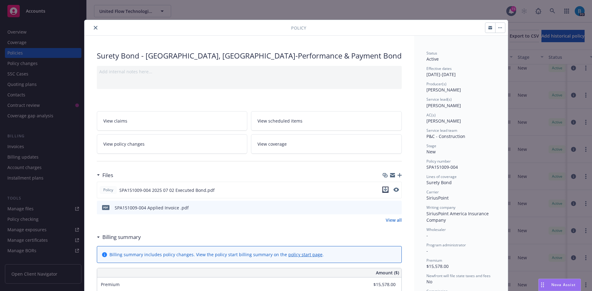
click at [383, 191] on icon "download file" at bounding box center [385, 189] width 5 height 5
click at [92, 27] on button "close" at bounding box center [95, 27] width 7 height 7
